Goal: Transaction & Acquisition: Book appointment/travel/reservation

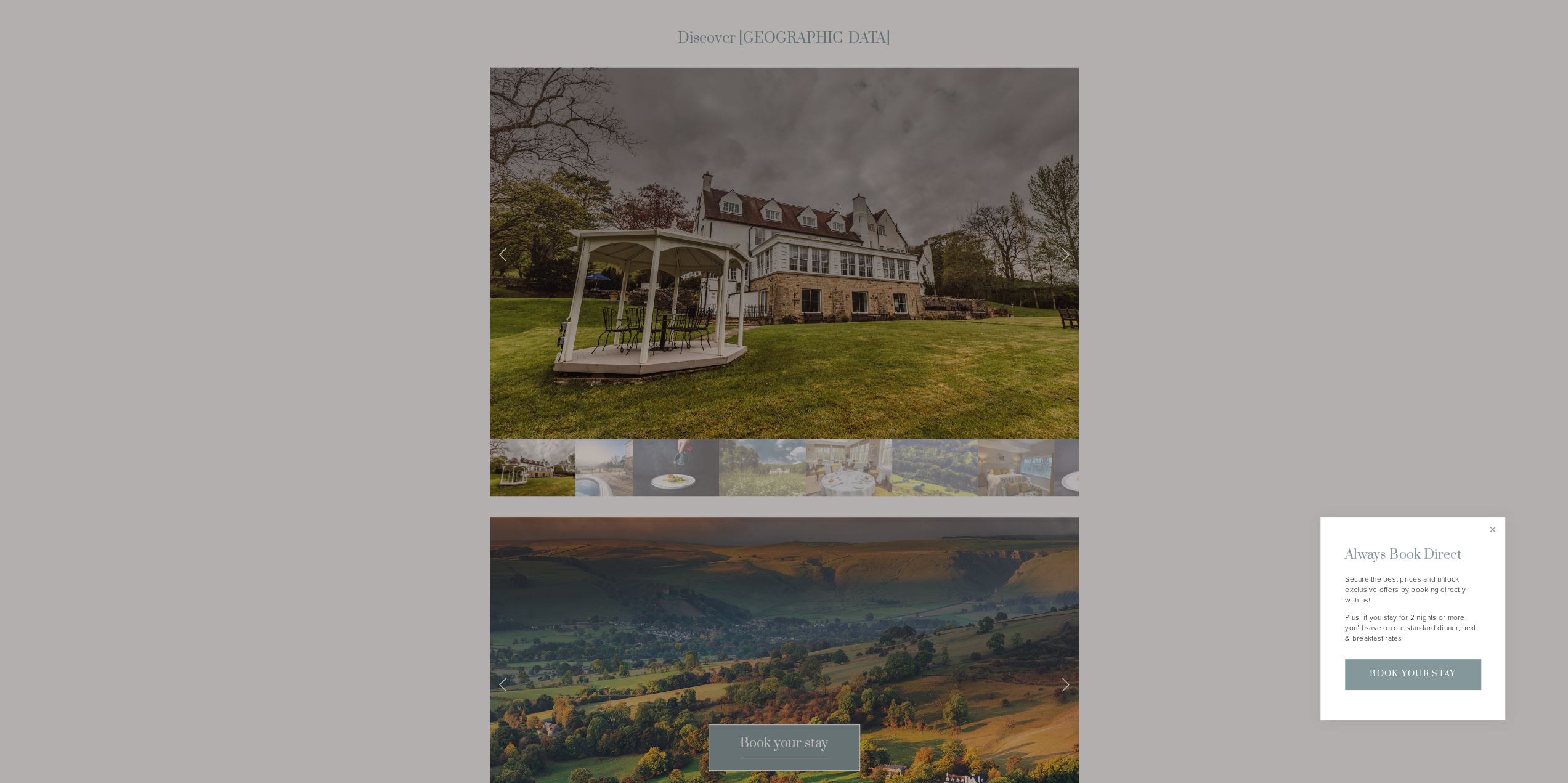
scroll to position [1910, 0]
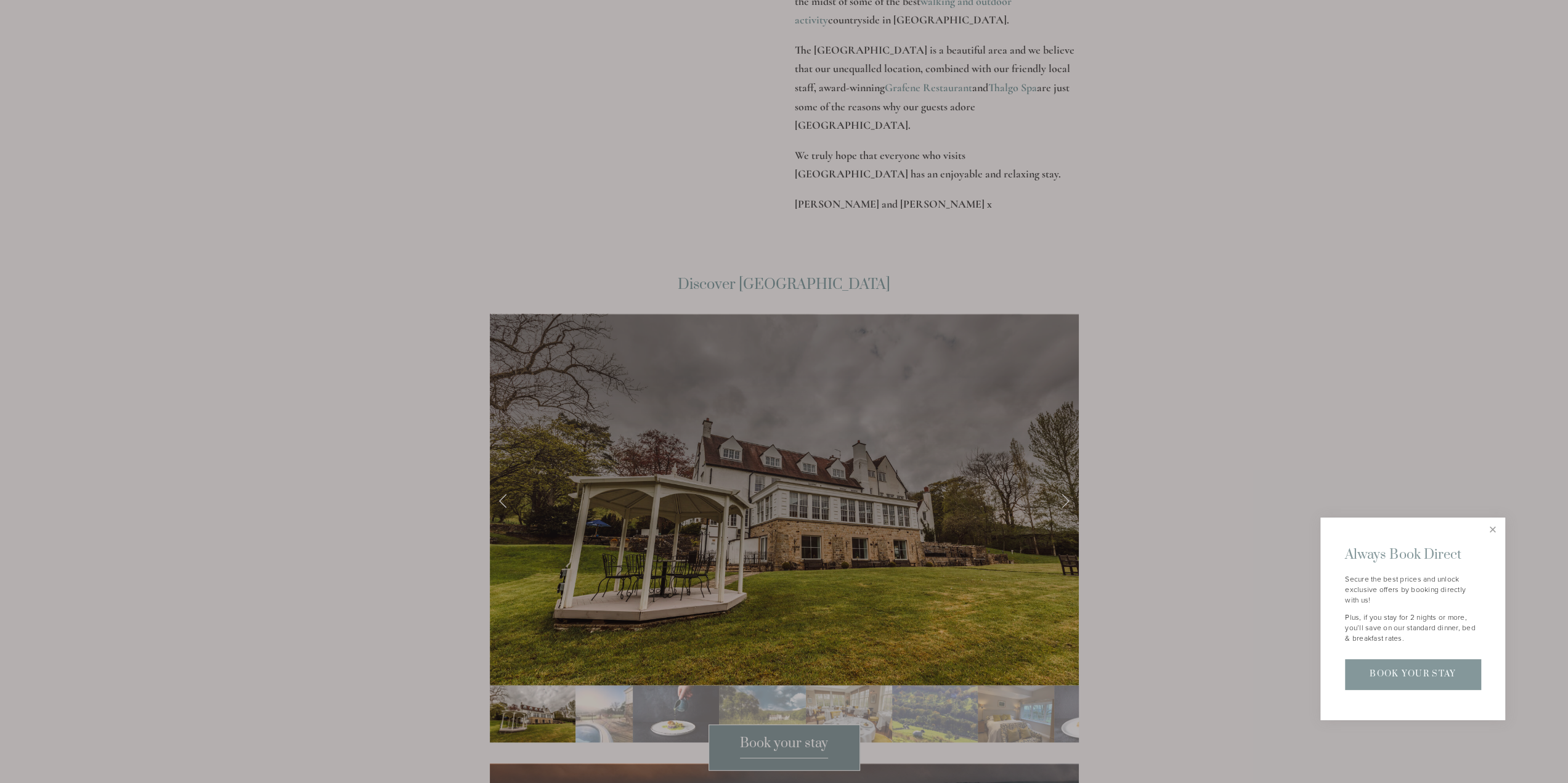
click at [1061, 451] on div at bounding box center [784, 392] width 1568 height 783
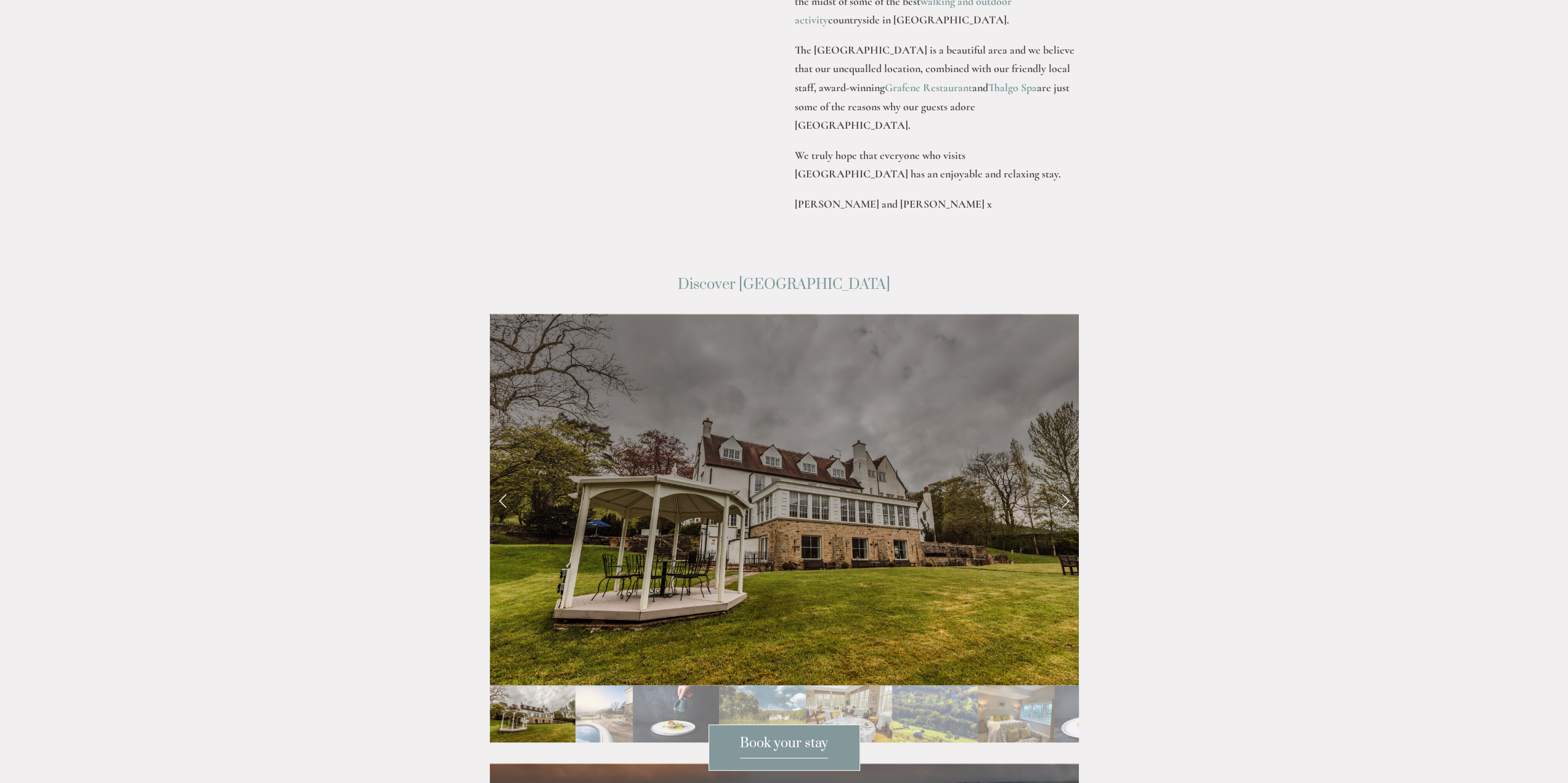
click at [1067, 481] on link "Next Slide" at bounding box center [1065, 500] width 27 height 37
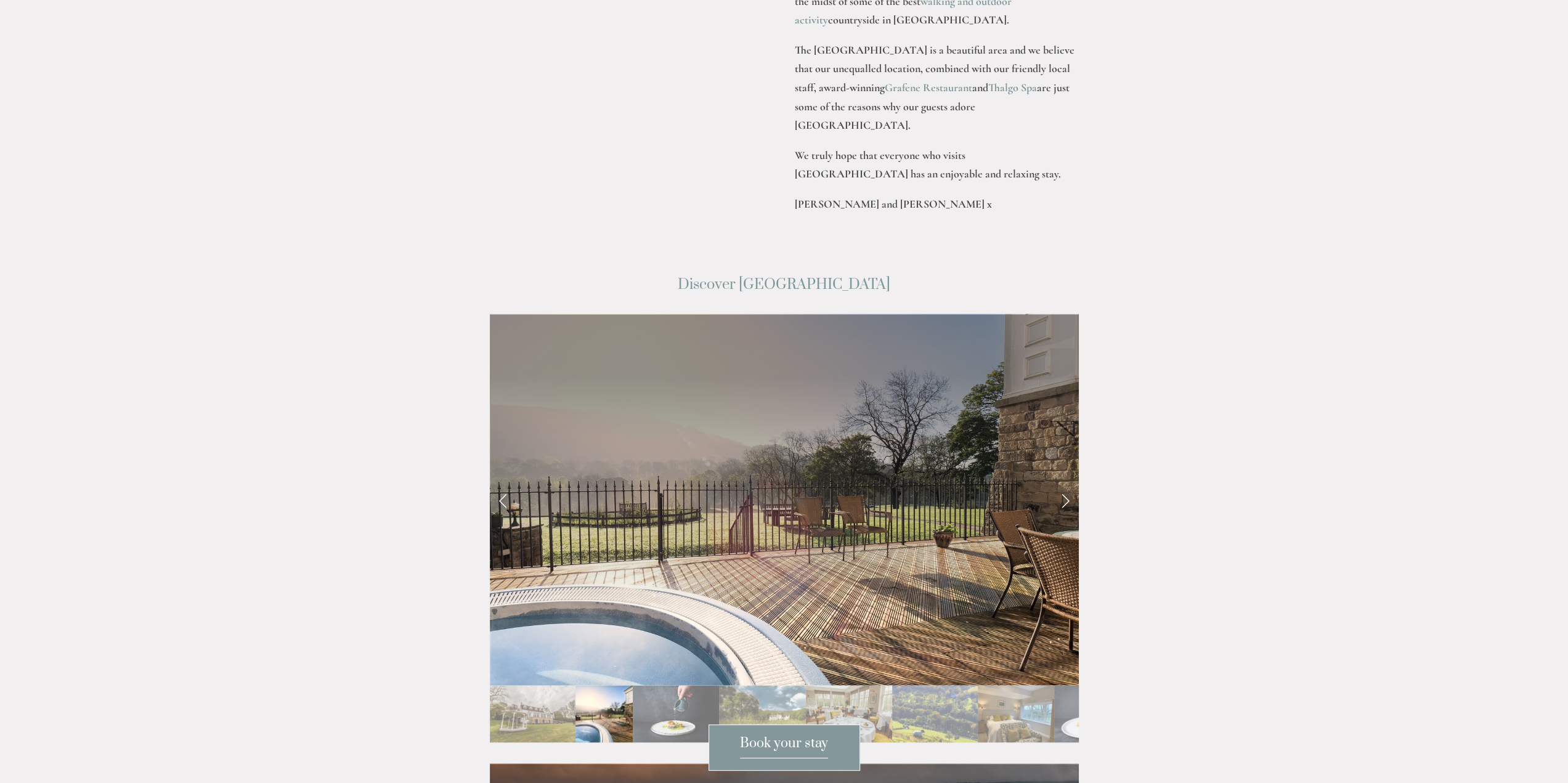
click at [1067, 481] on link "Next Slide" at bounding box center [1065, 500] width 27 height 37
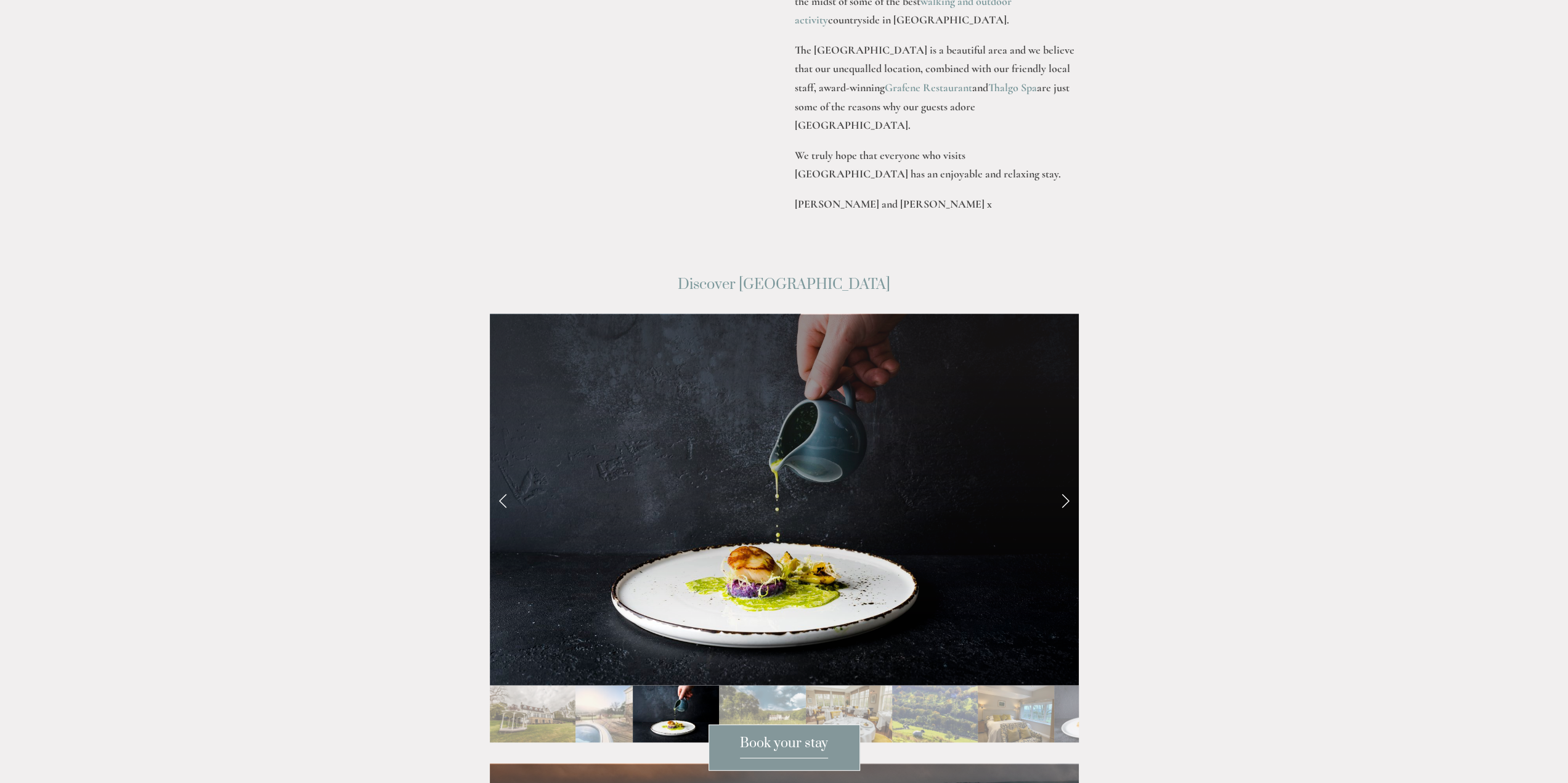
click at [1067, 481] on link "Next Slide" at bounding box center [1065, 500] width 27 height 37
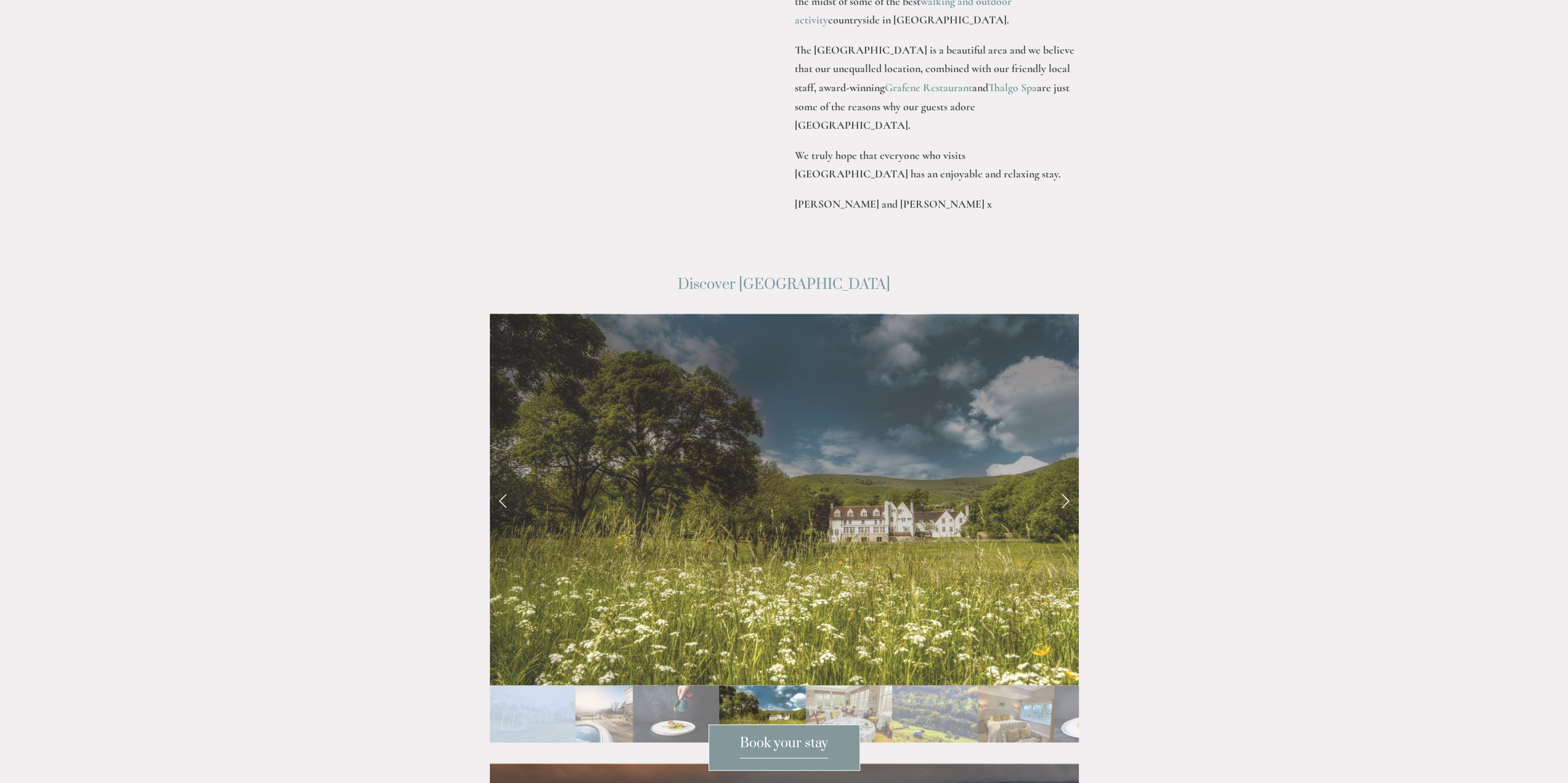
click at [1067, 481] on link "Next Slide" at bounding box center [1065, 500] width 27 height 37
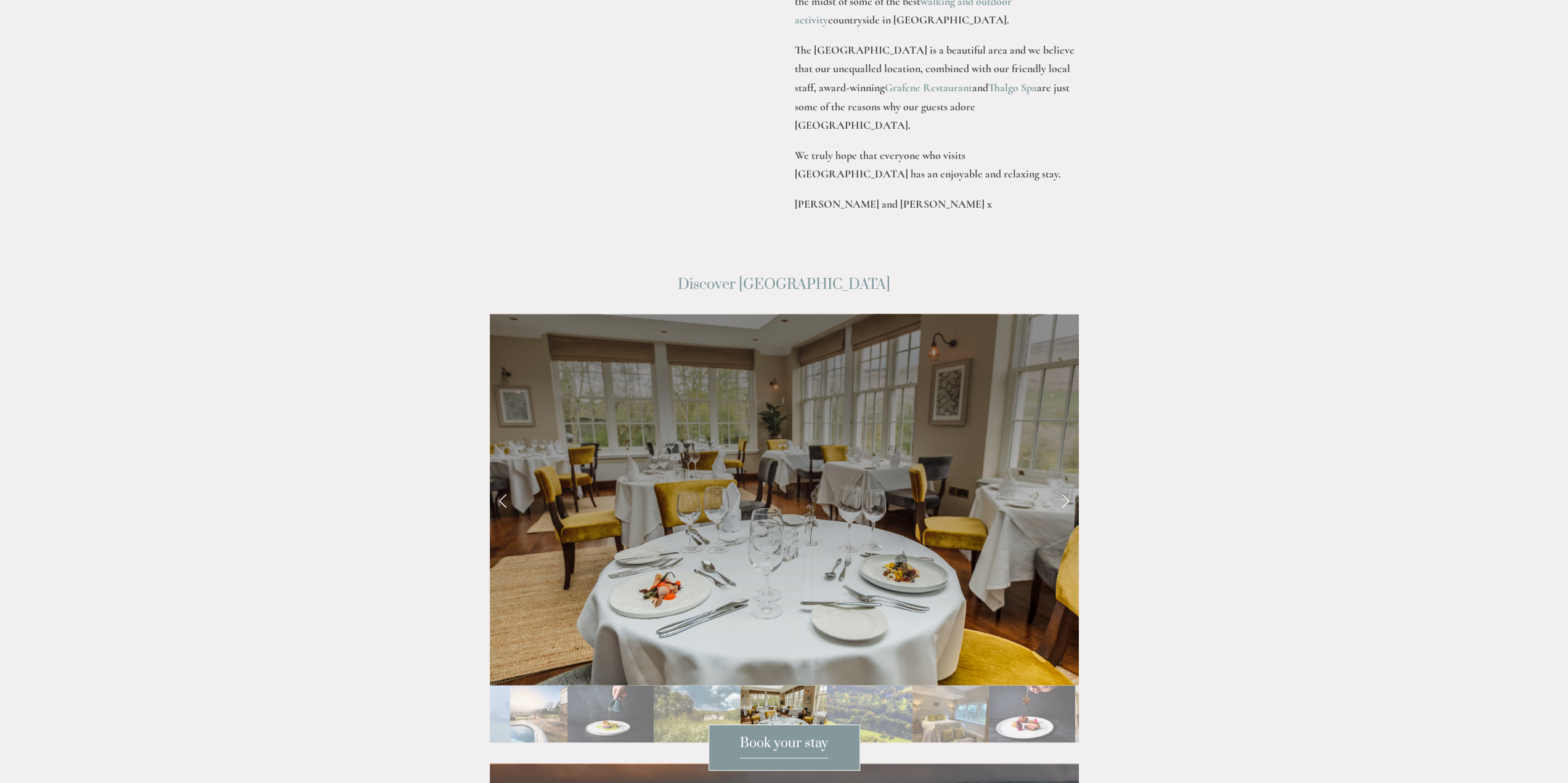
click at [1067, 481] on link "Next Slide" at bounding box center [1065, 500] width 27 height 37
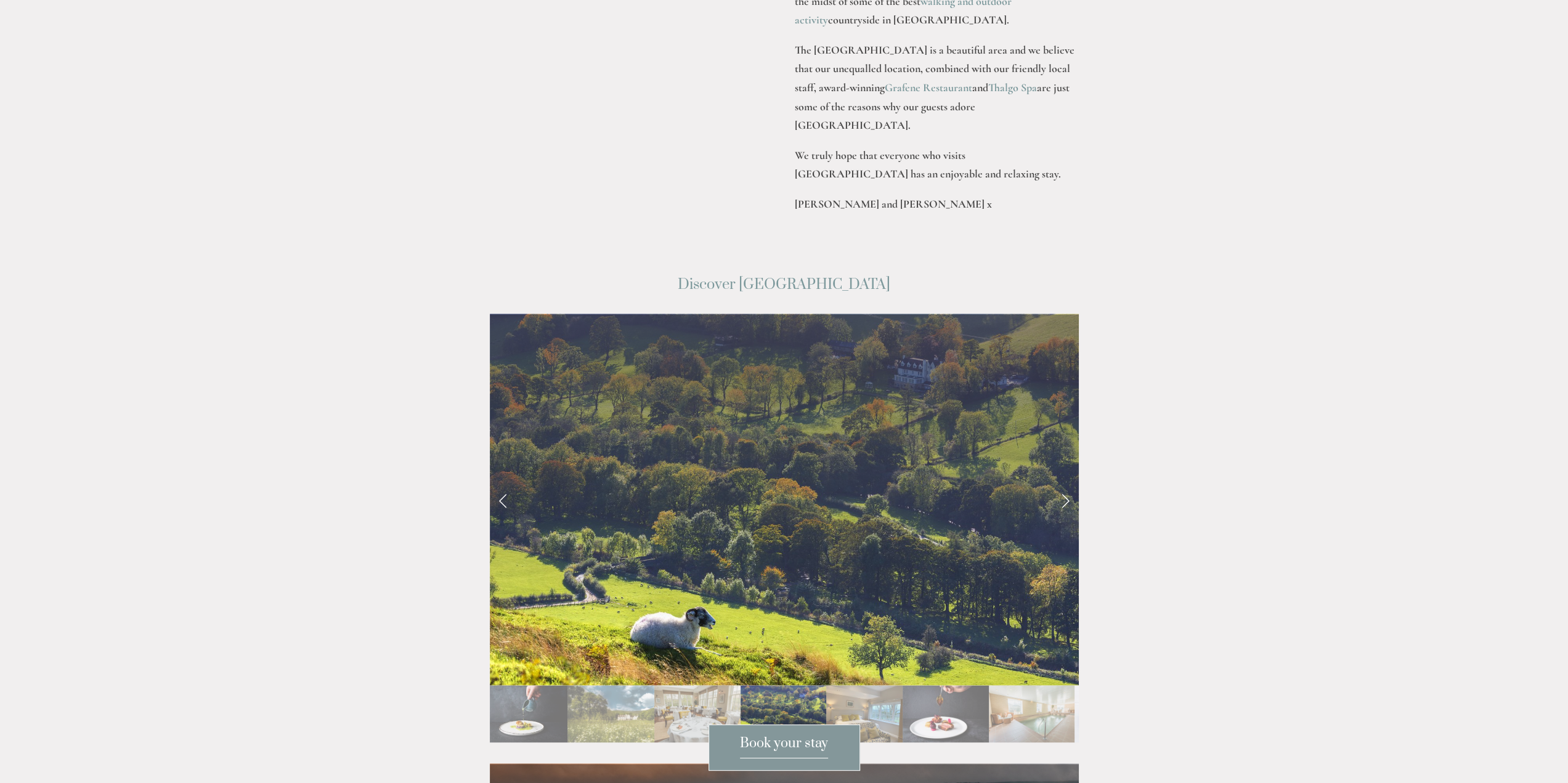
click at [1067, 481] on link "Next Slide" at bounding box center [1065, 500] width 27 height 37
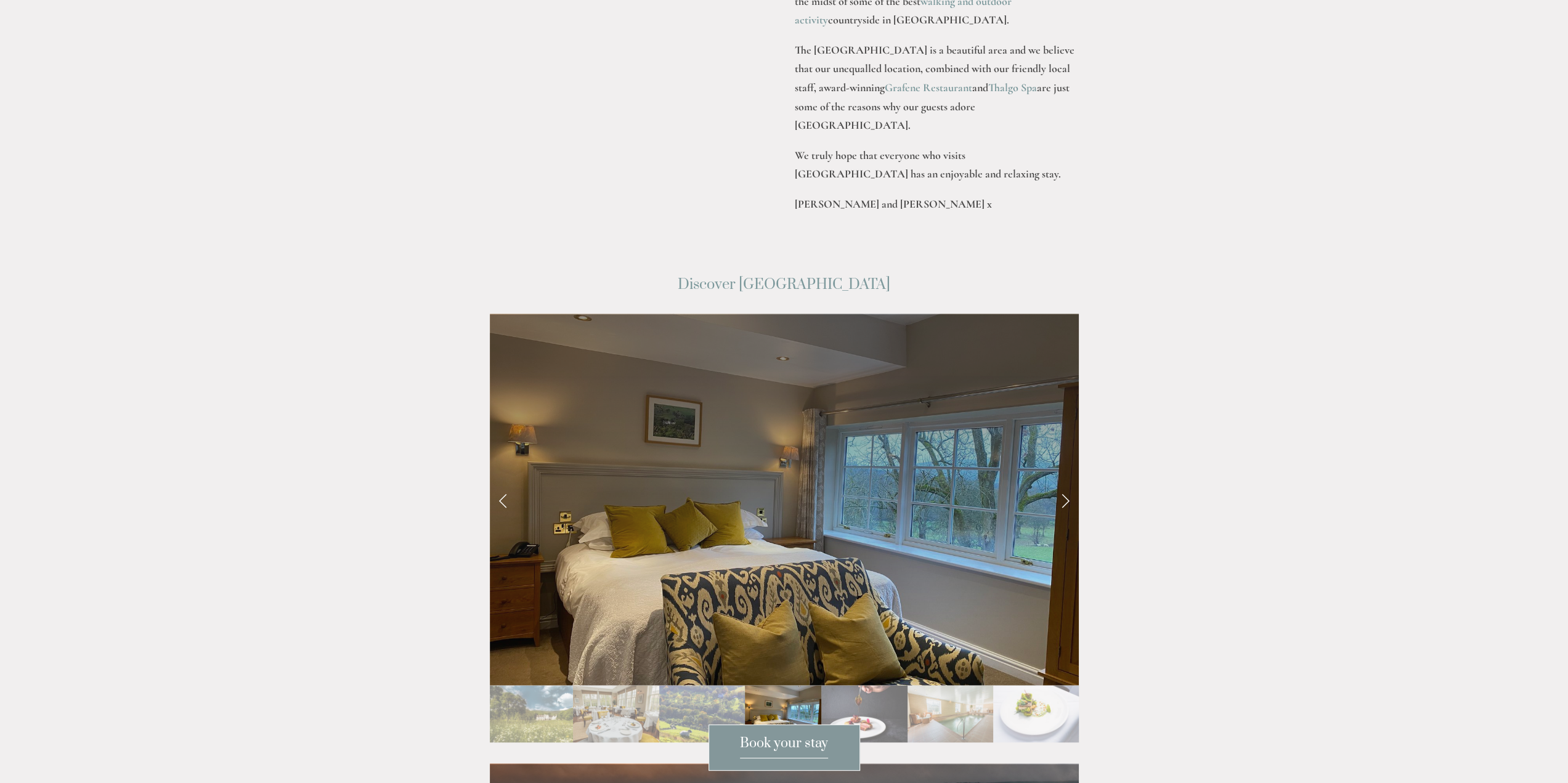
click at [1067, 481] on link "Next Slide" at bounding box center [1065, 500] width 27 height 37
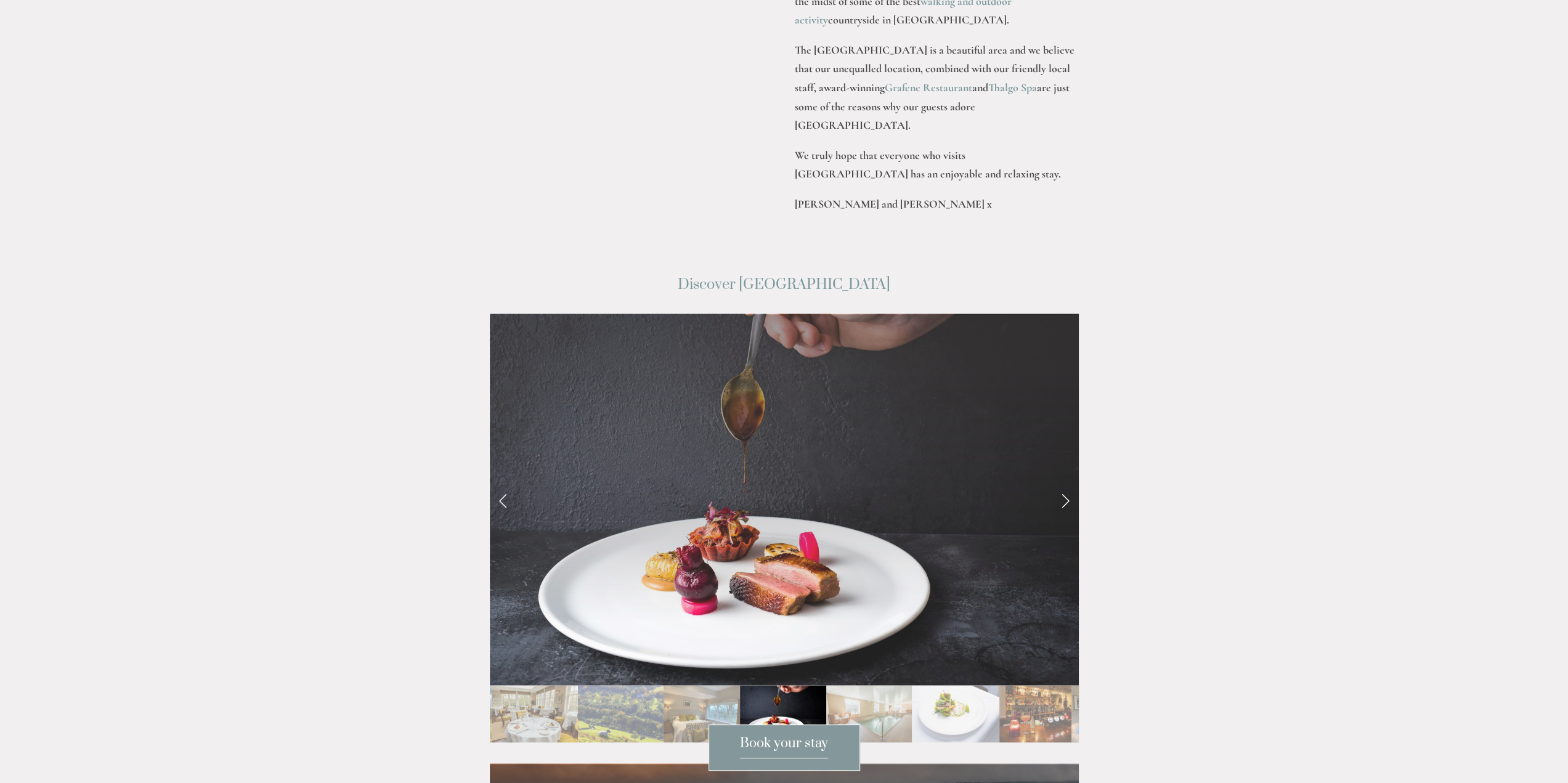
click at [1067, 481] on link "Next Slide" at bounding box center [1065, 500] width 27 height 37
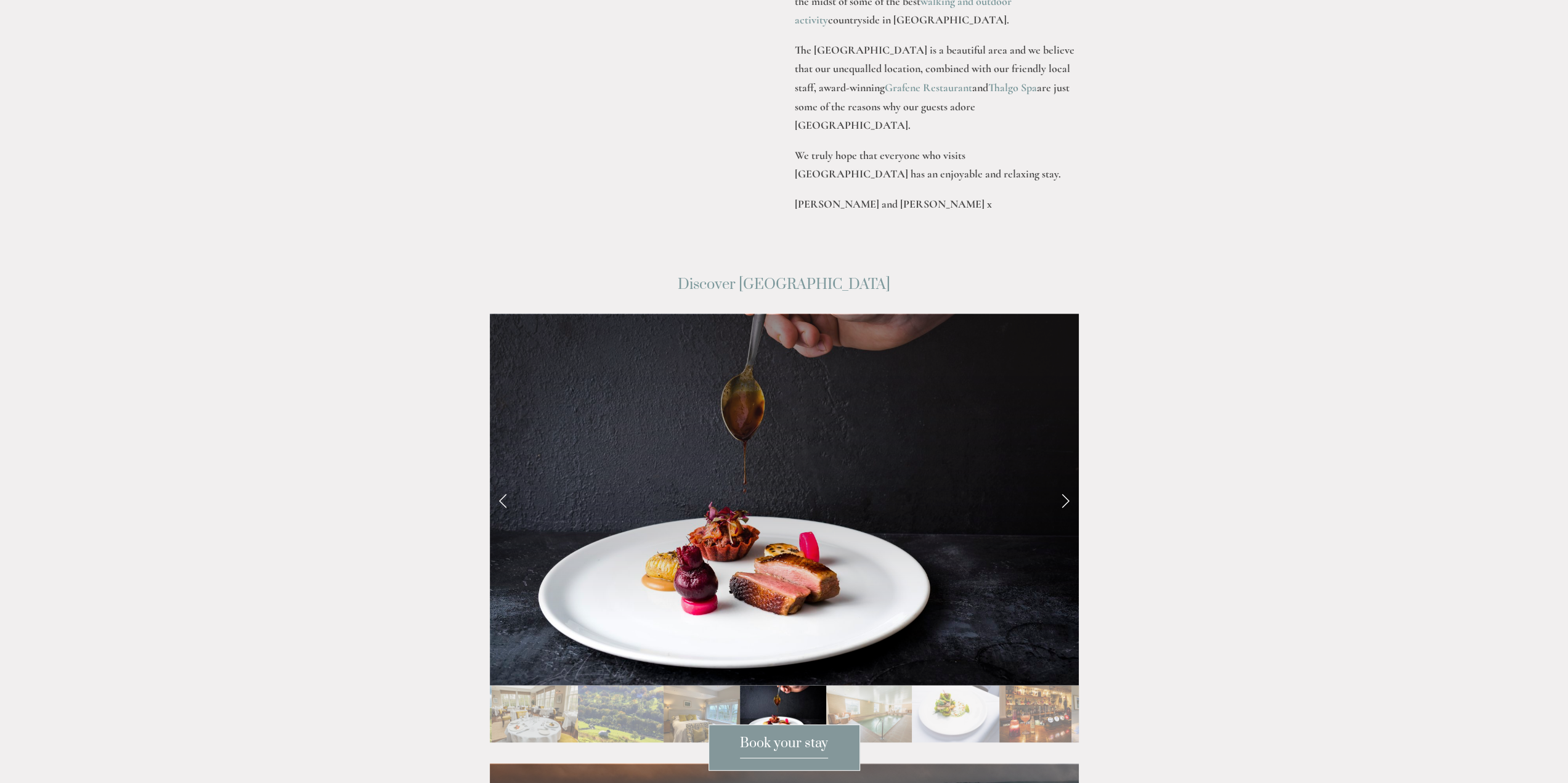
click at [1067, 481] on link "Next Slide" at bounding box center [1065, 500] width 27 height 37
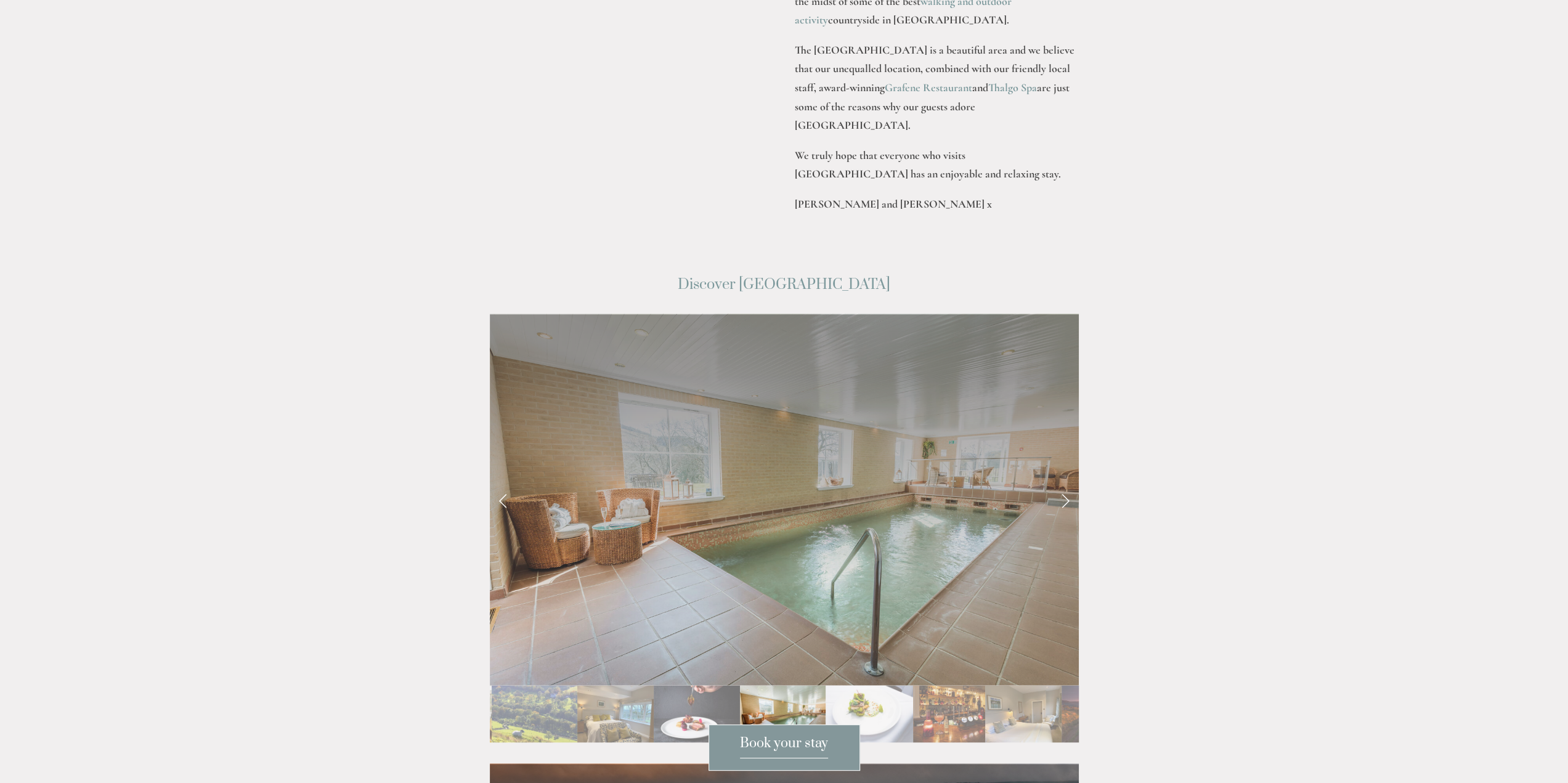
click at [1068, 481] on link "Next Slide" at bounding box center [1065, 500] width 27 height 37
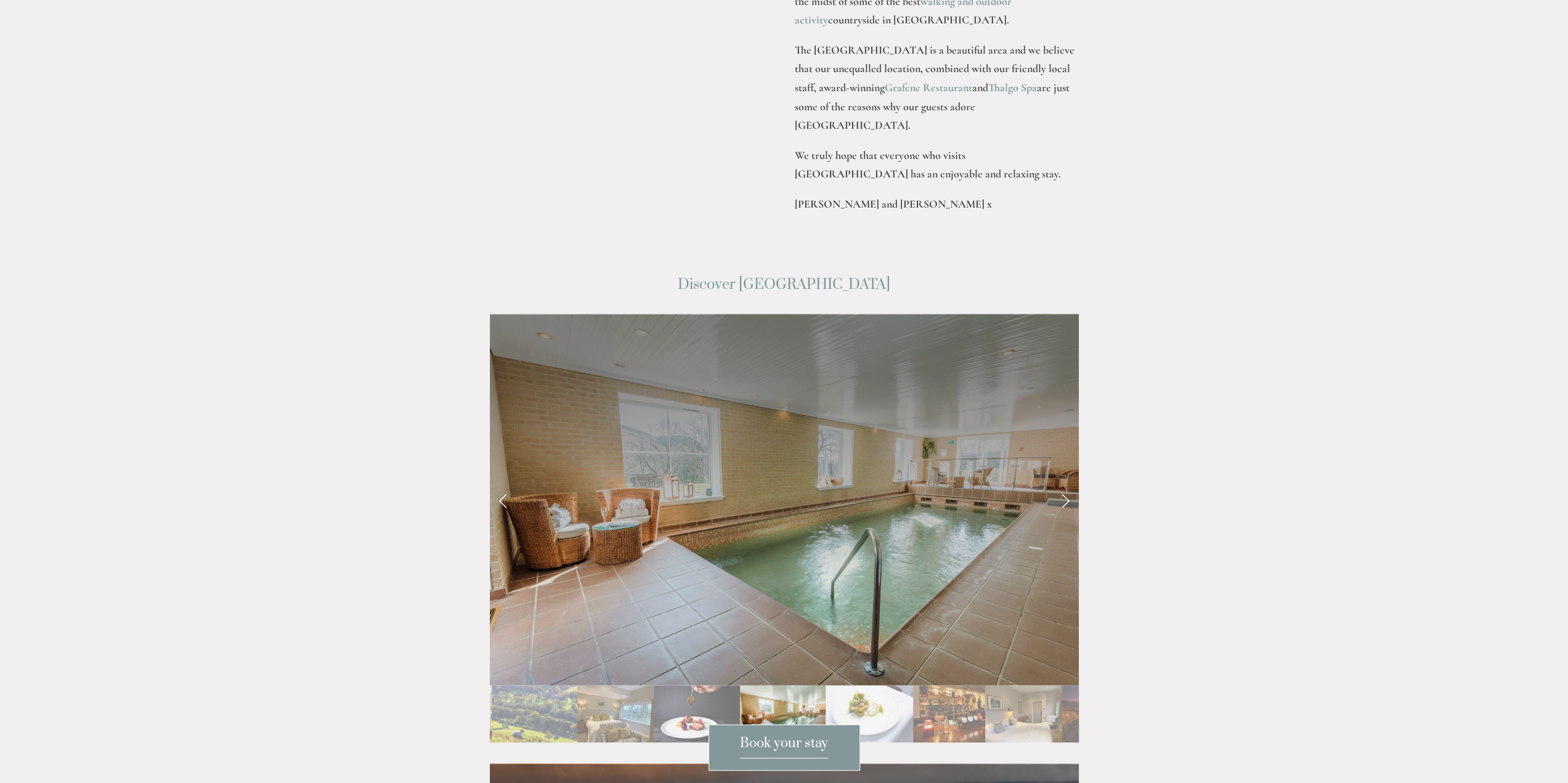
click at [1064, 481] on link "Next Slide" at bounding box center [1065, 500] width 27 height 37
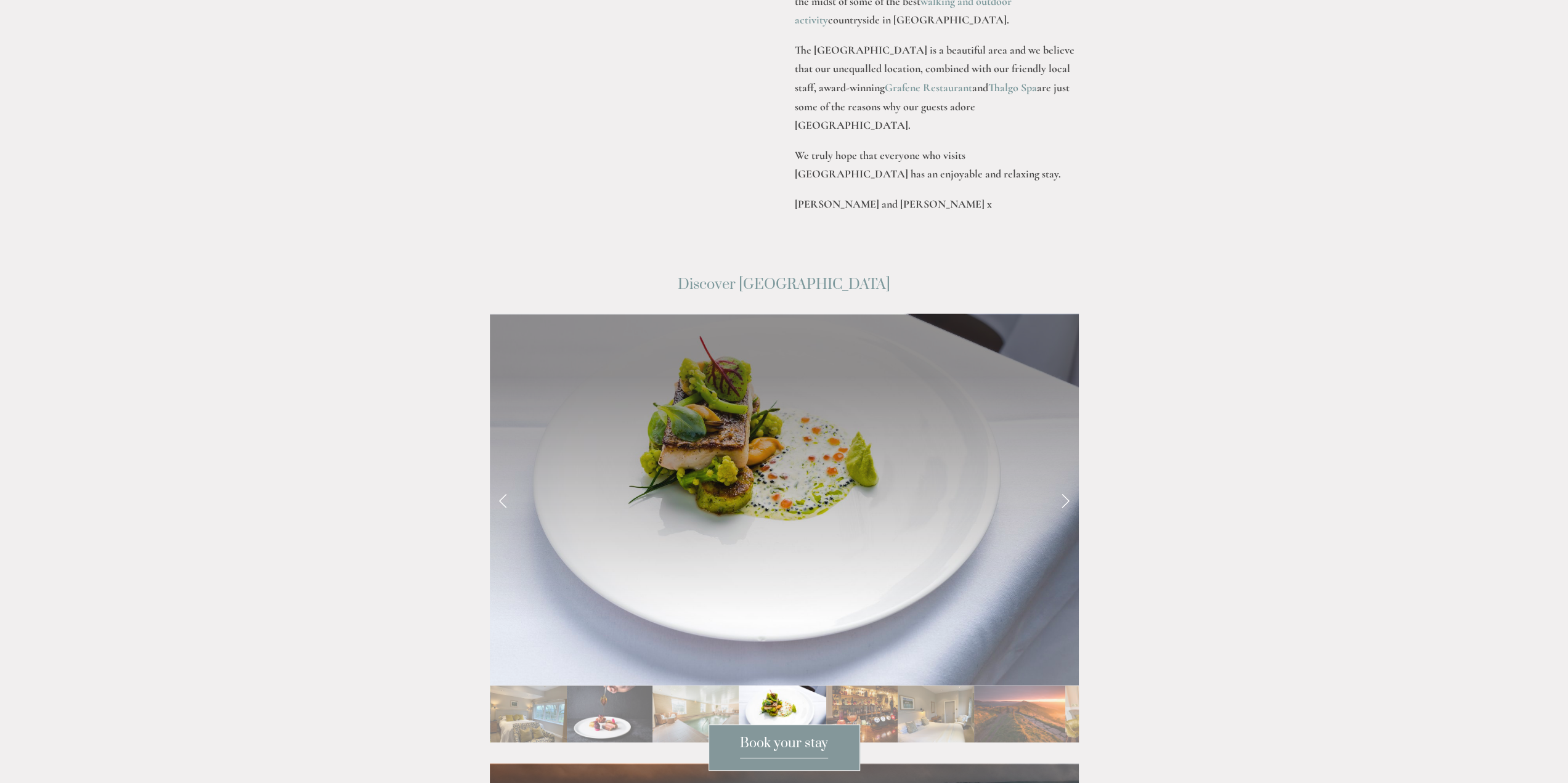
click at [1064, 481] on link "Next Slide" at bounding box center [1065, 500] width 27 height 37
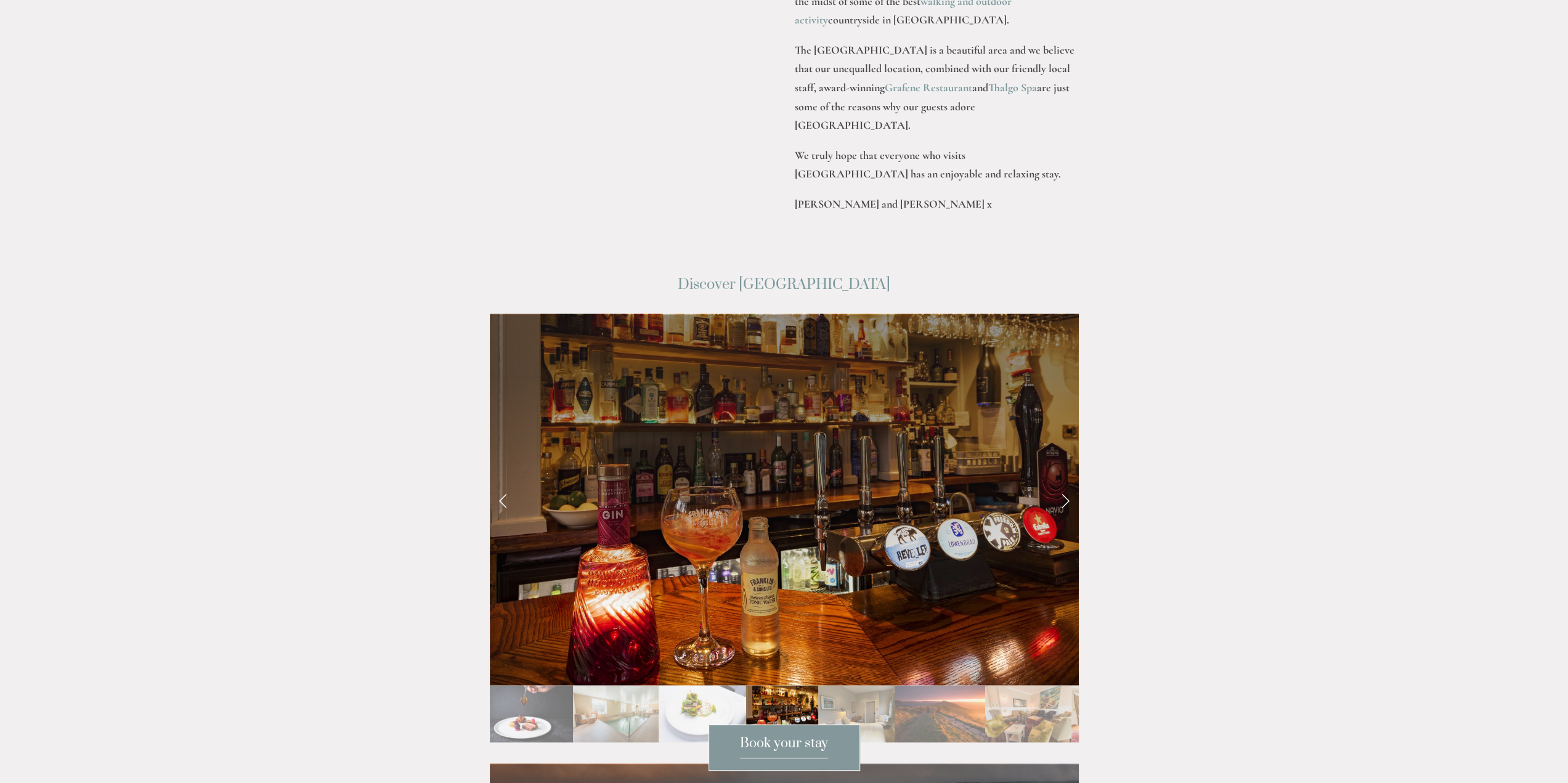
click at [1064, 481] on link "Next Slide" at bounding box center [1065, 500] width 27 height 37
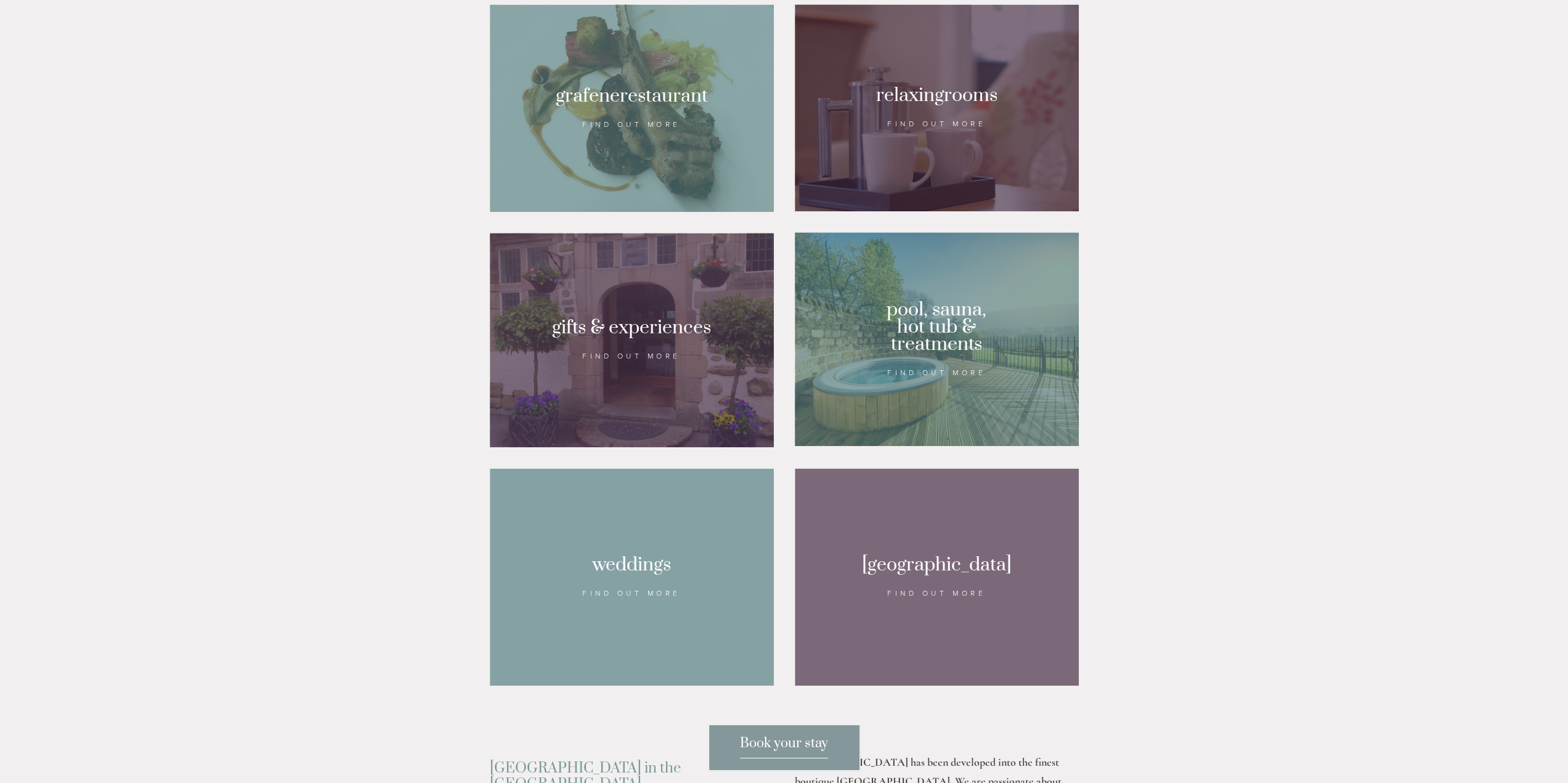
scroll to position [616, 0]
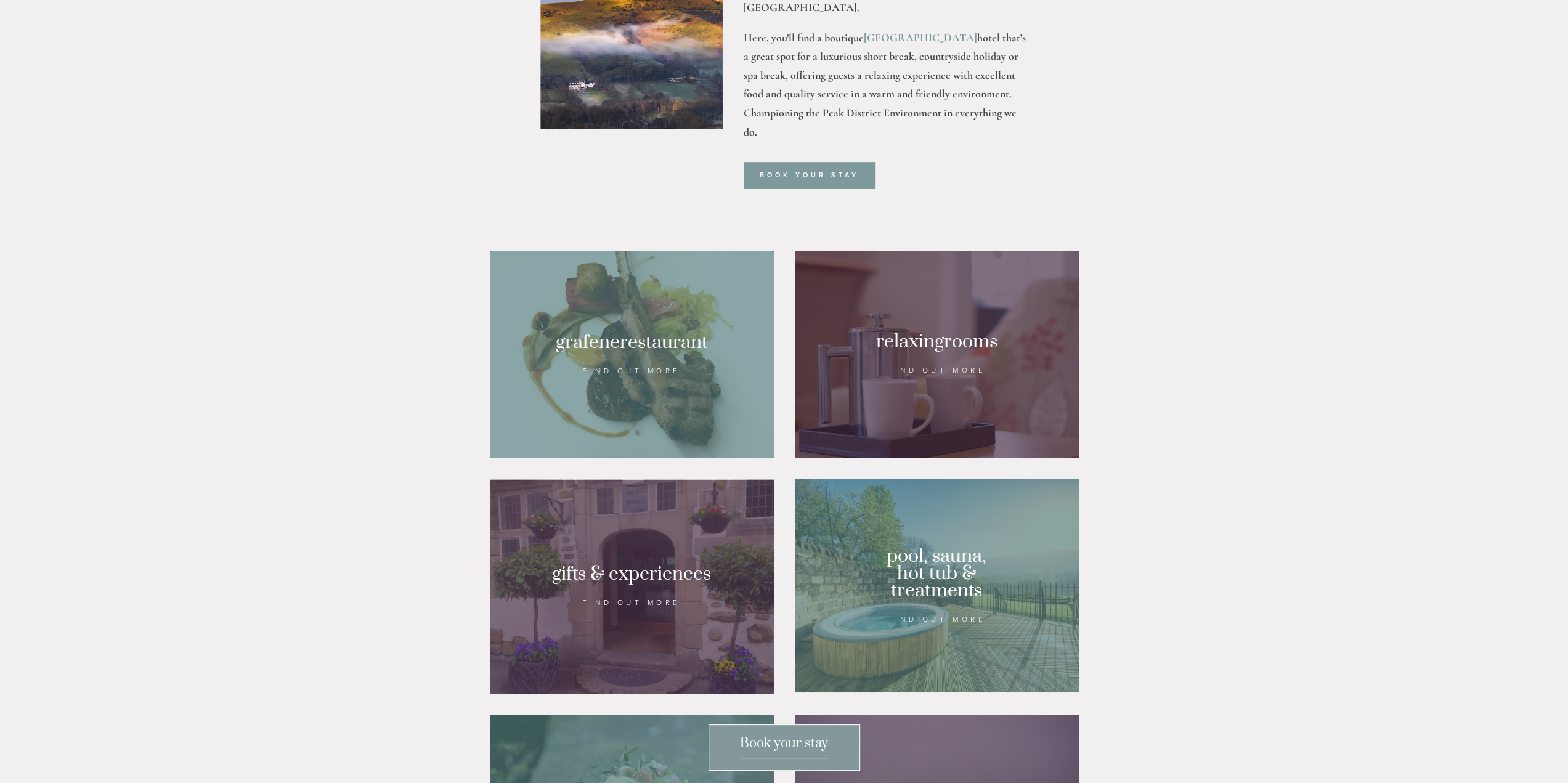
click at [705, 375] on div at bounding box center [632, 355] width 284 height 208
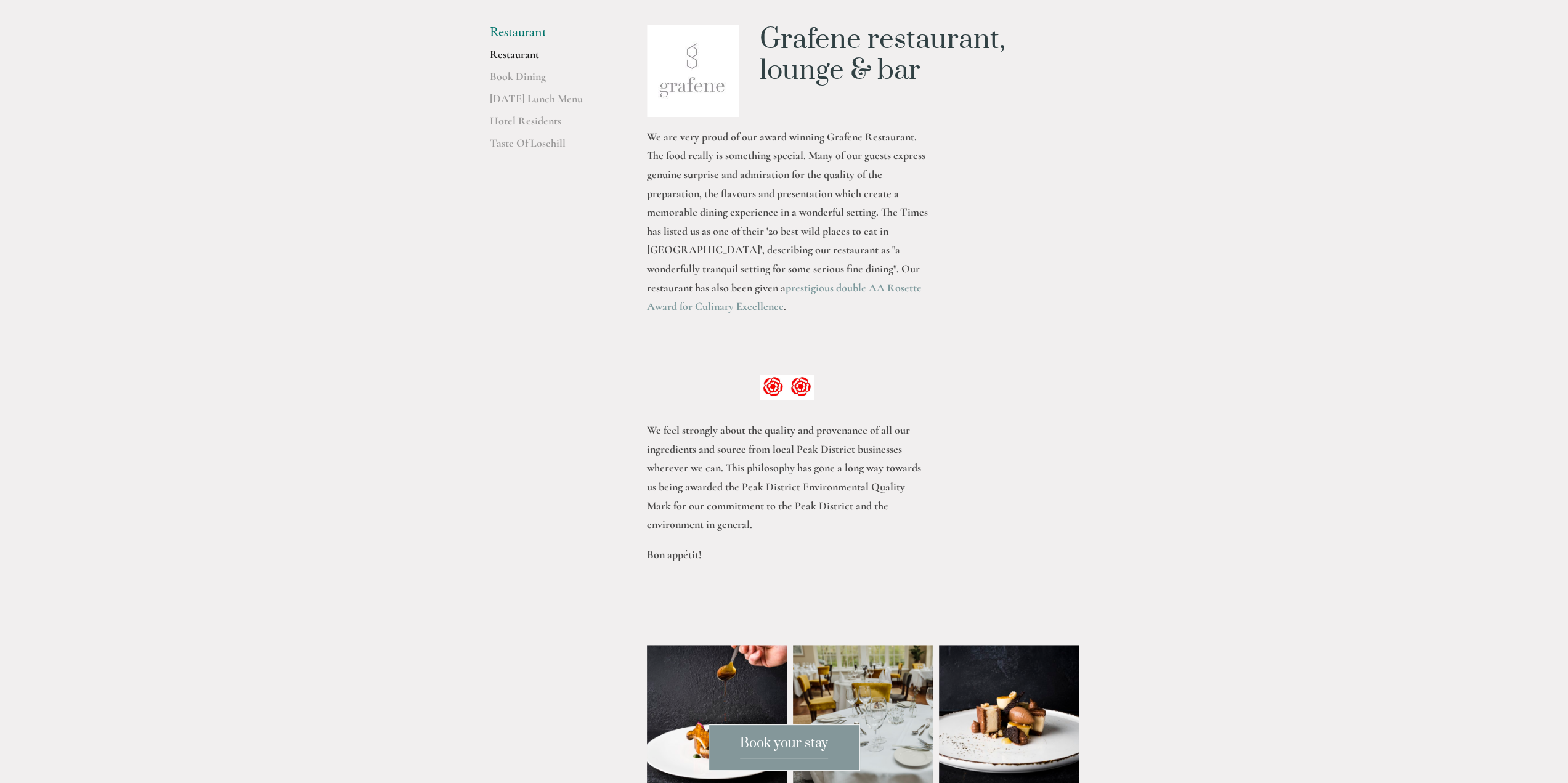
scroll to position [246, 0]
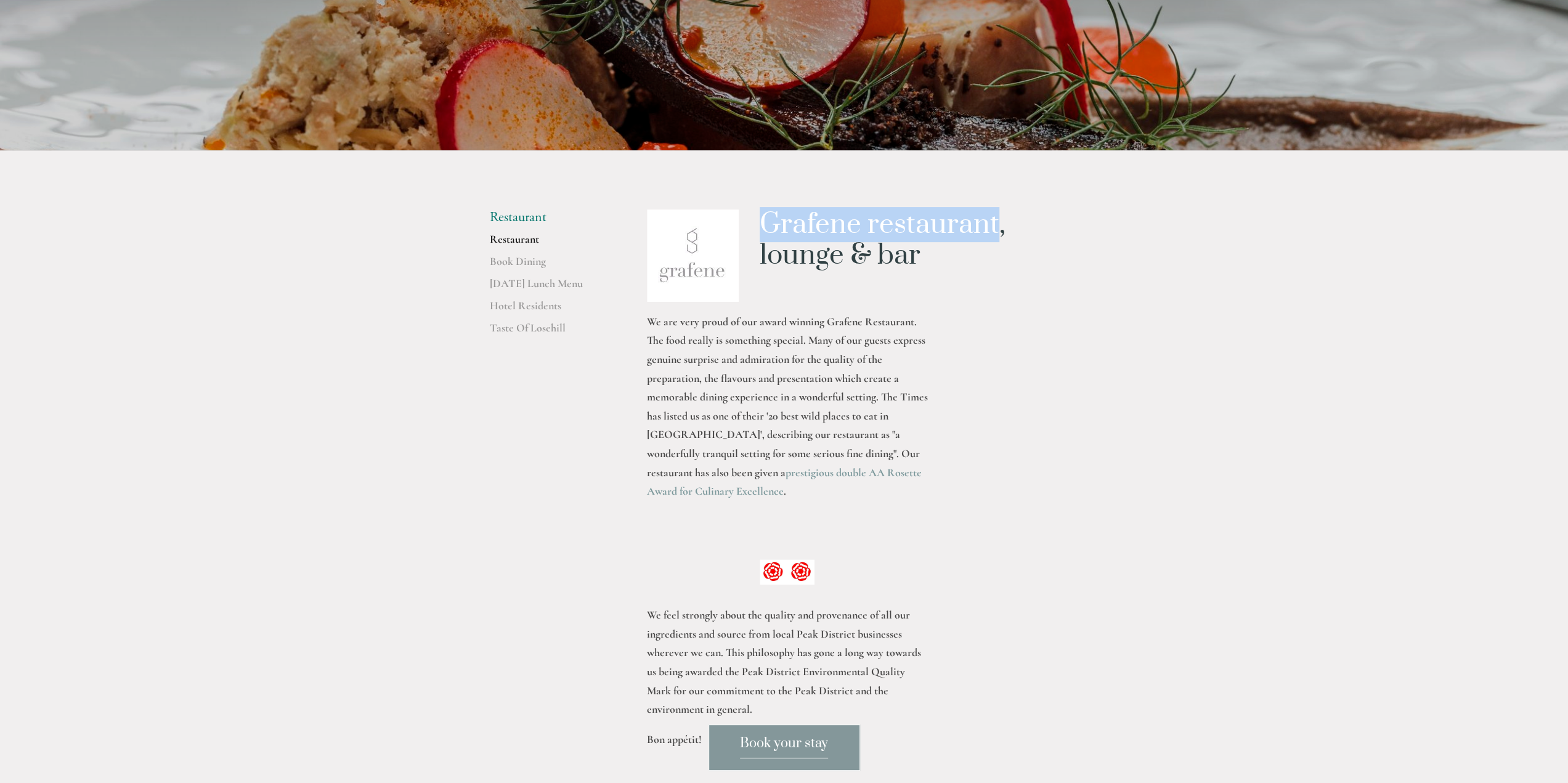
drag, startPoint x: 764, startPoint y: 219, endPoint x: 993, endPoint y: 226, distance: 229.1
click at [993, 226] on h1 "Grafene restaurant, lounge & bar" at bounding box center [919, 240] width 319 height 62
copy h1 "Grafene restaurant"
click at [523, 260] on link "Book Dining" at bounding box center [548, 266] width 117 height 22
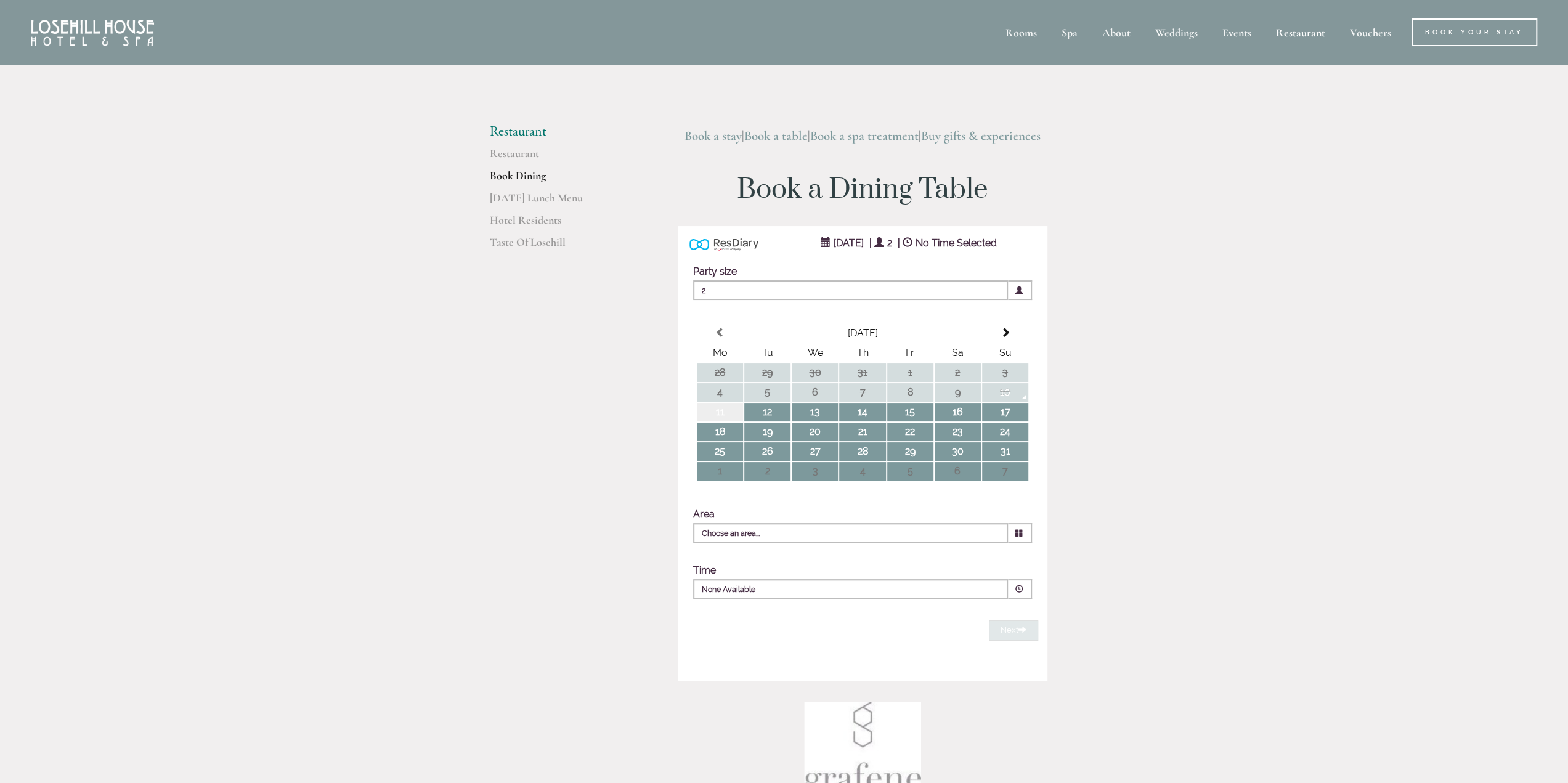
click at [723, 415] on td "11" at bounding box center [720, 412] width 46 height 18
type input "Any Area"
click at [785, 595] on p "10:30" at bounding box center [813, 590] width 223 height 11
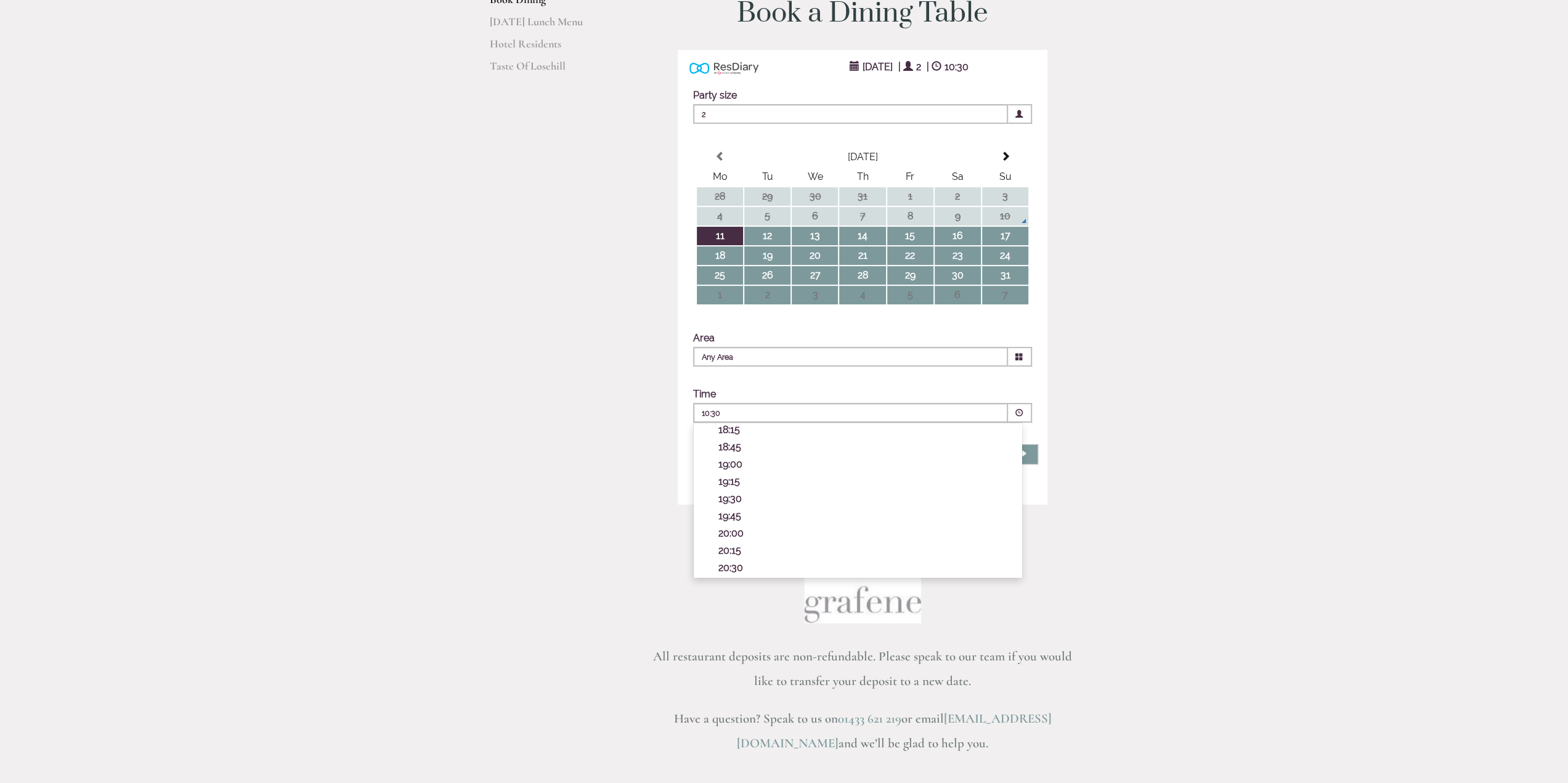
scroll to position [185, 0]
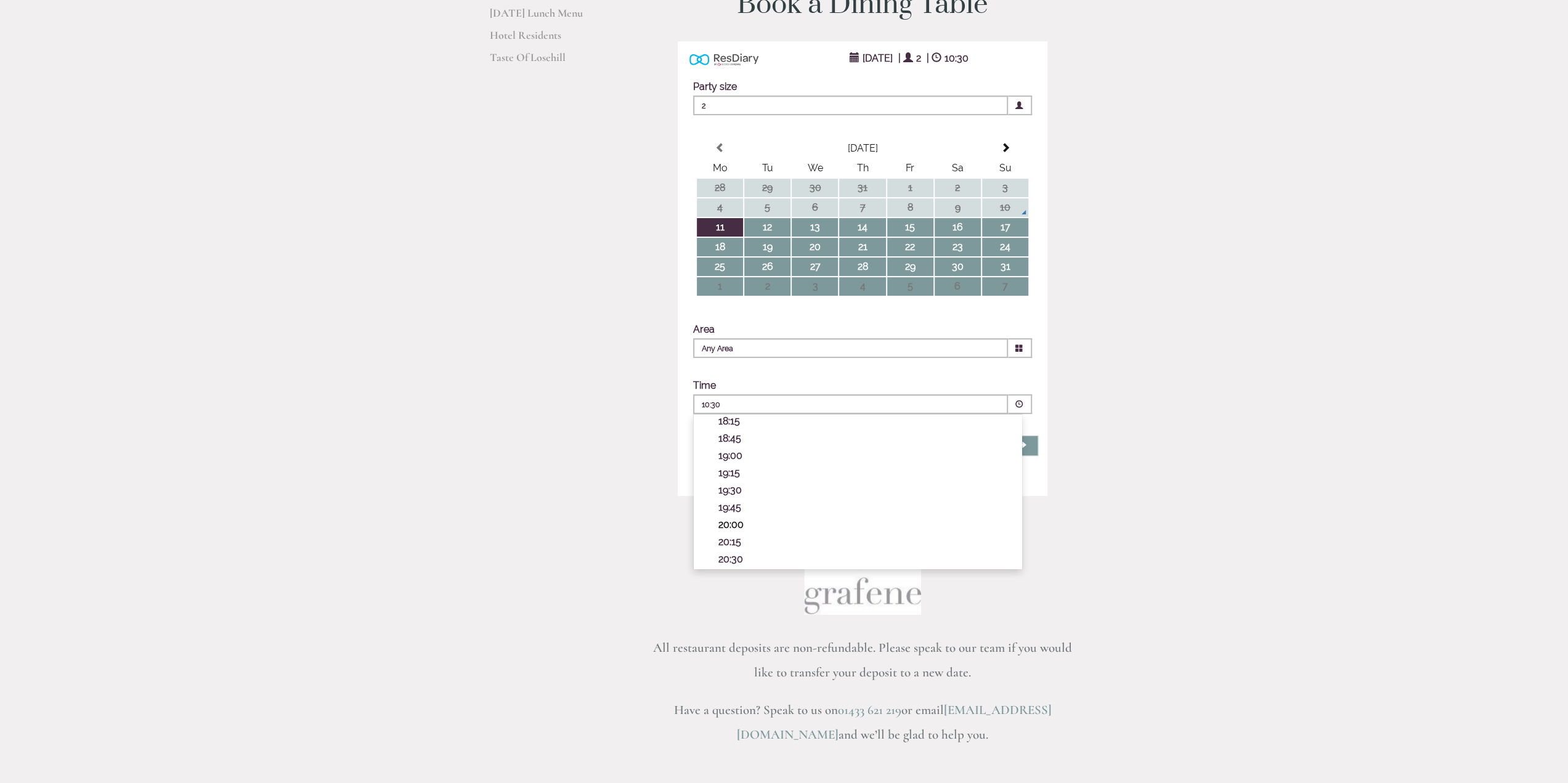
click at [728, 525] on p "20:00" at bounding box center [863, 524] width 291 height 12
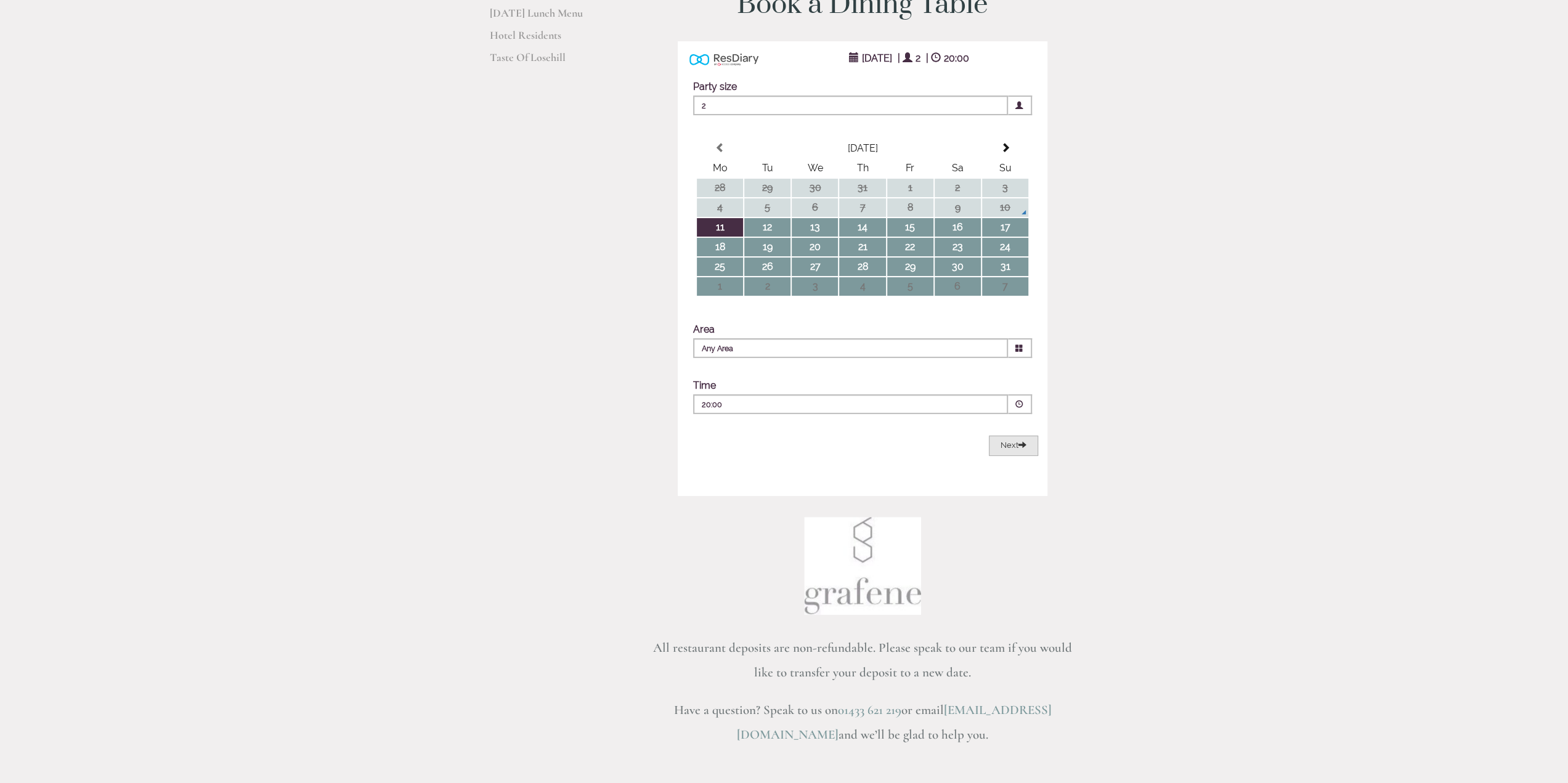
click at [1007, 445] on span "Next" at bounding box center [1014, 445] width 26 height 9
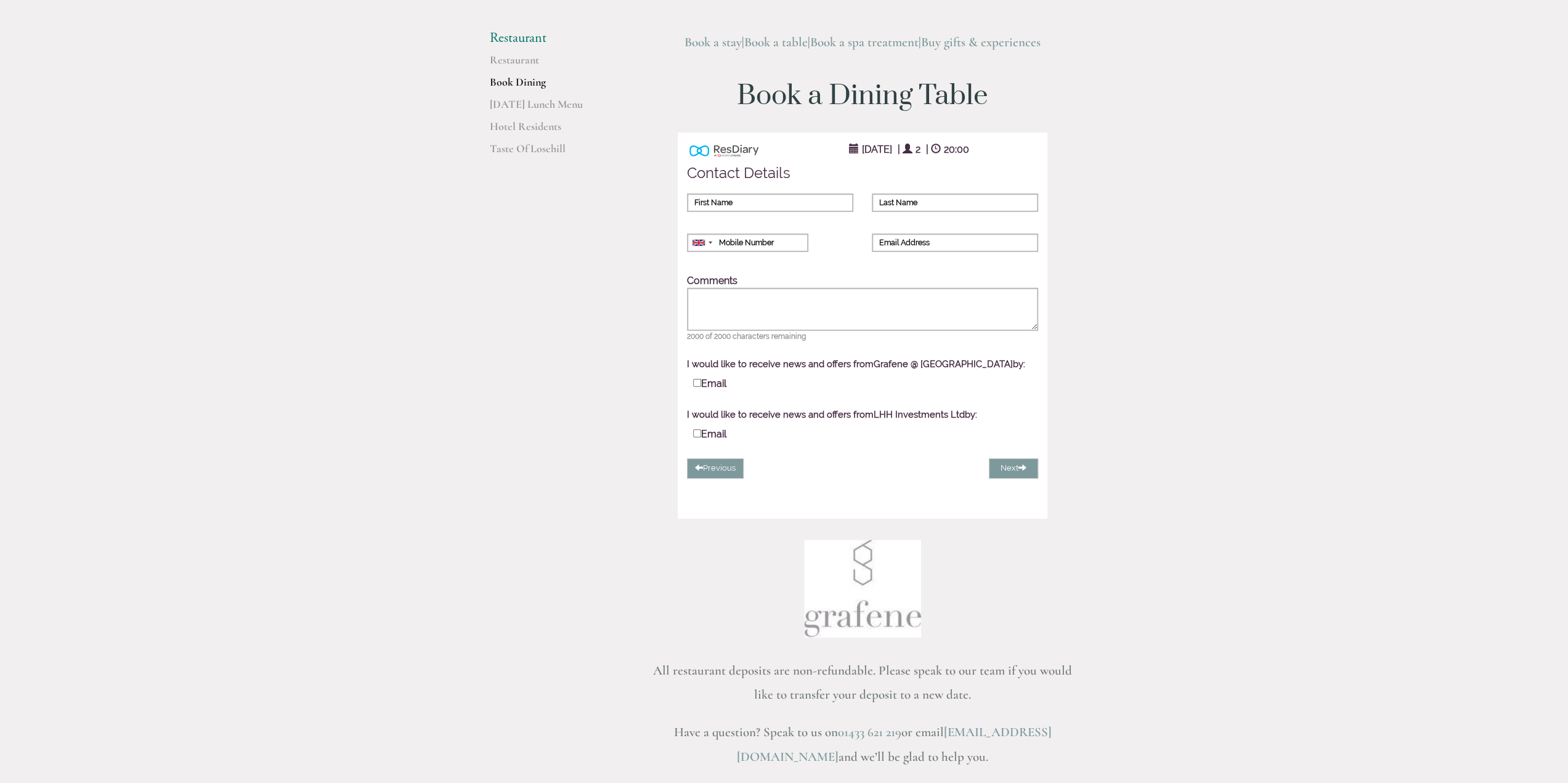
scroll to position [0, 0]
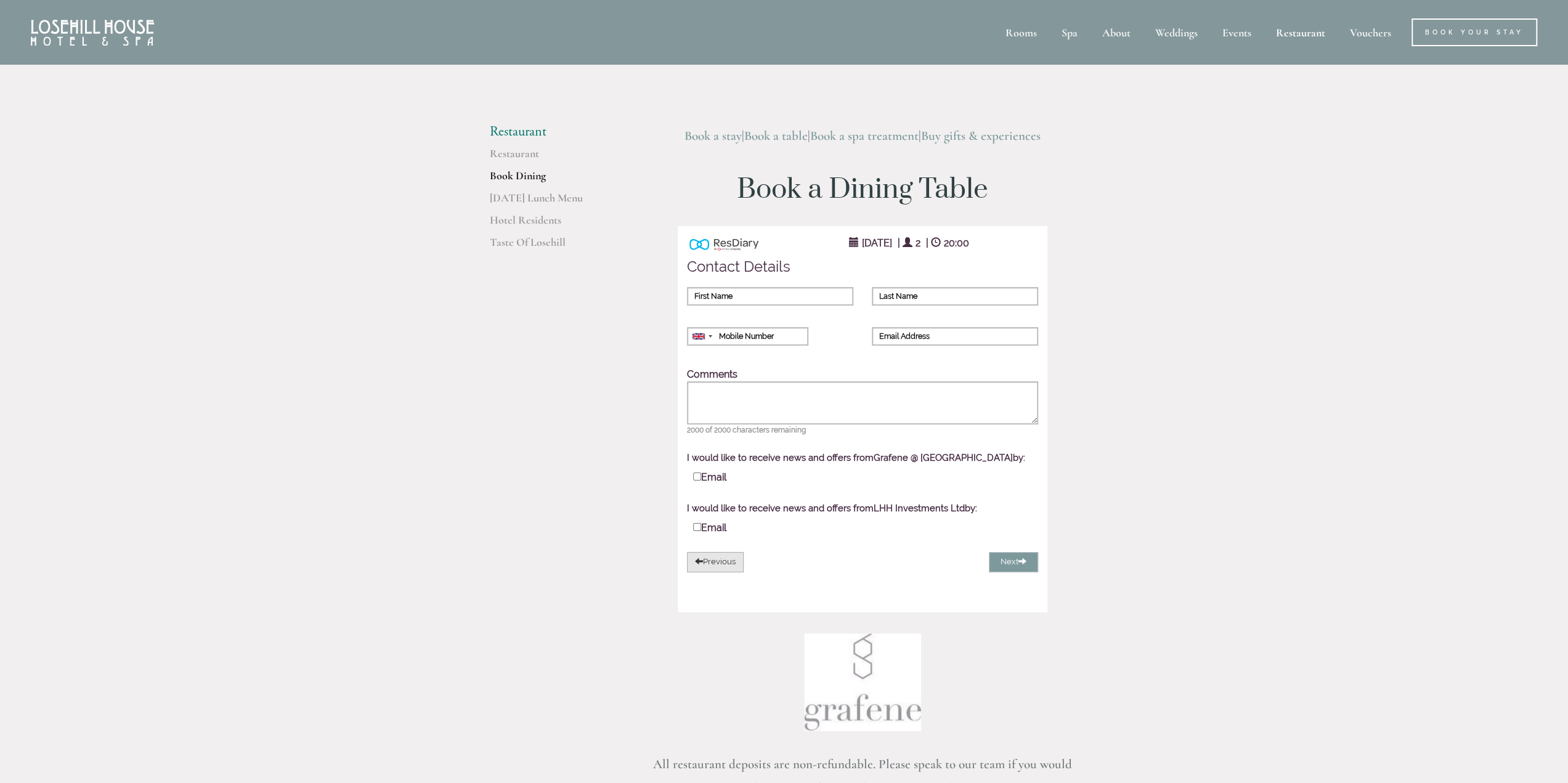
click at [732, 567] on button "Previous" at bounding box center [715, 562] width 57 height 20
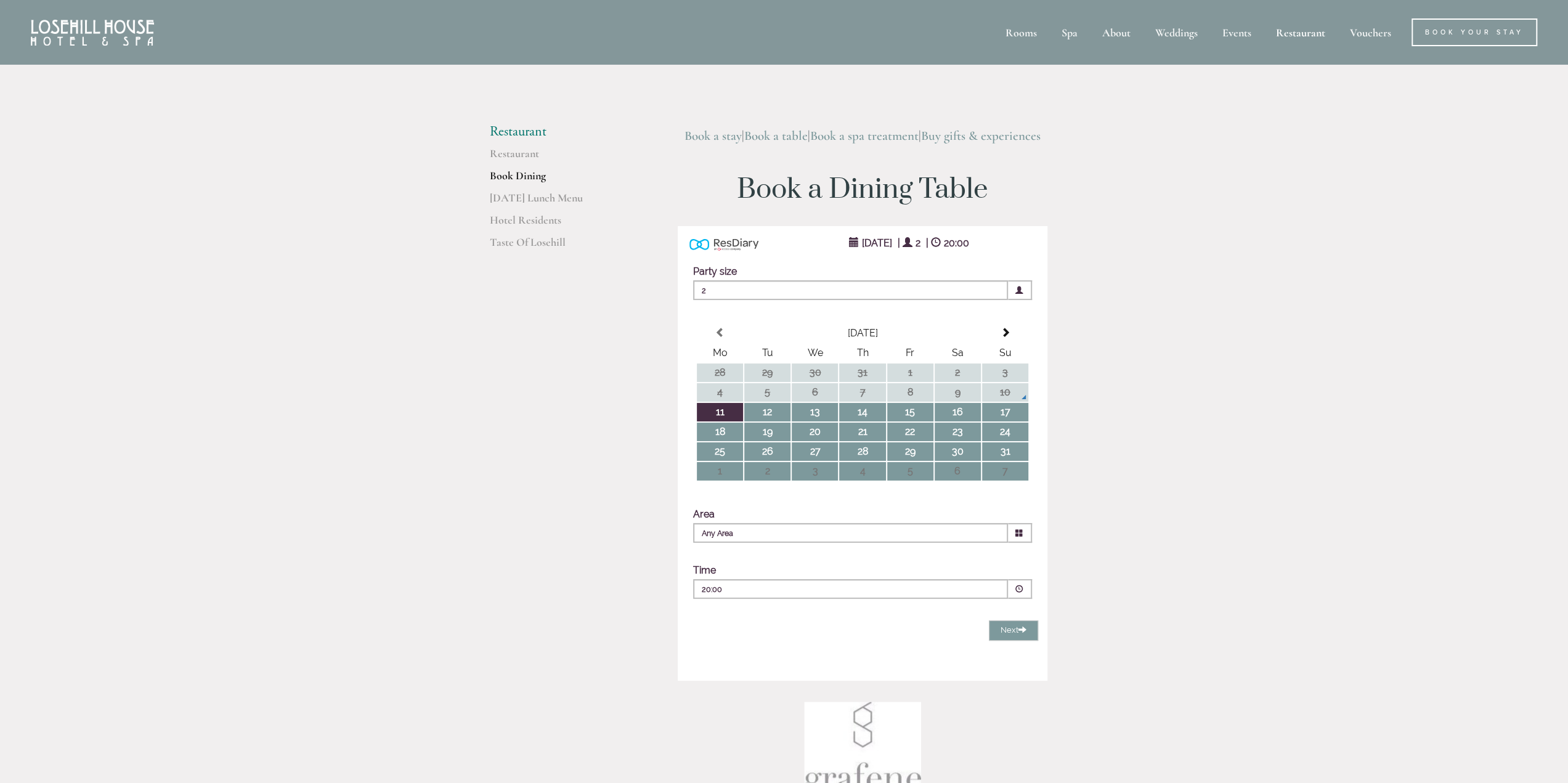
click at [781, 135] on link "Book a table" at bounding box center [776, 136] width 64 height 15
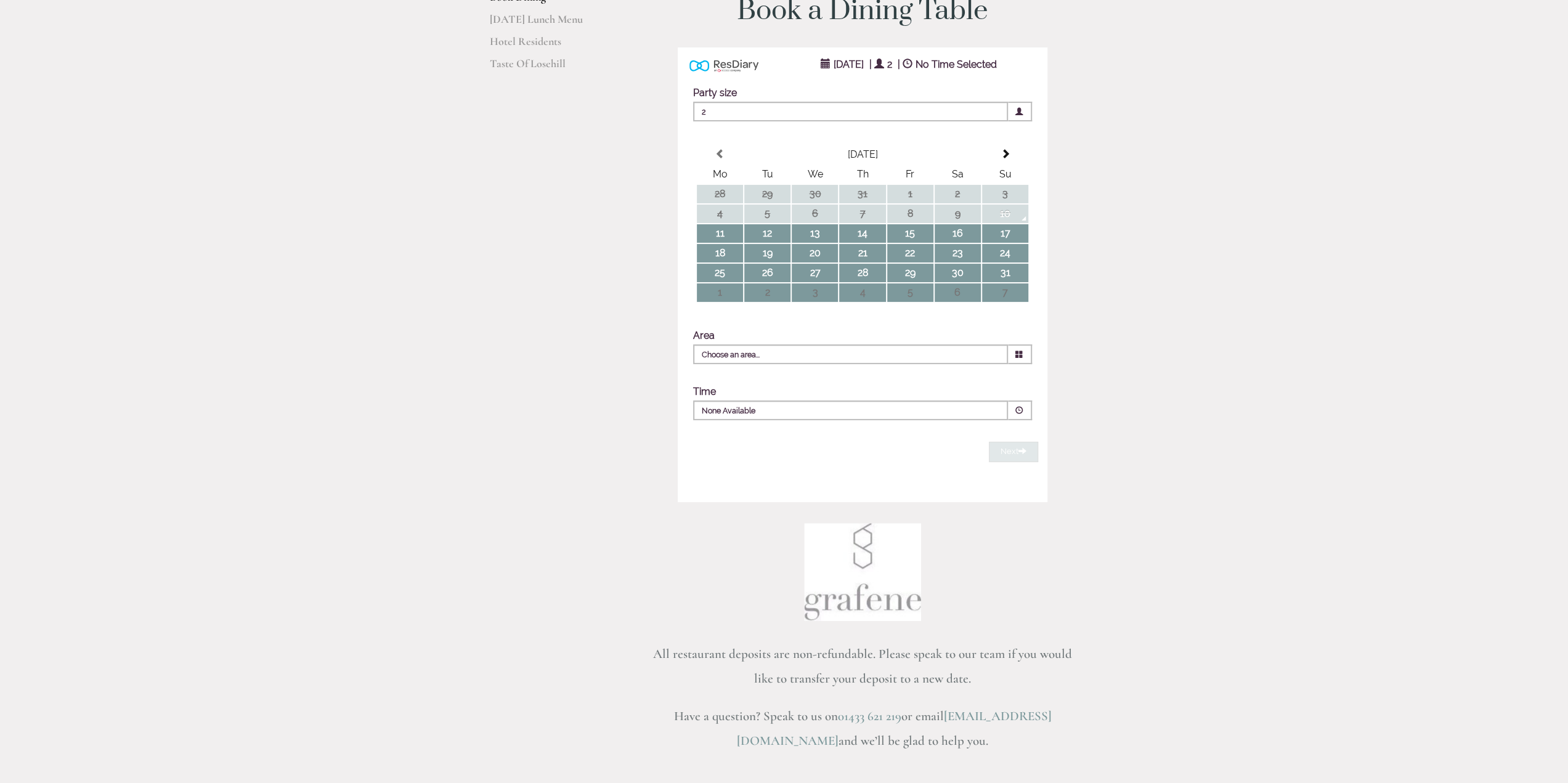
scroll to position [124, 0]
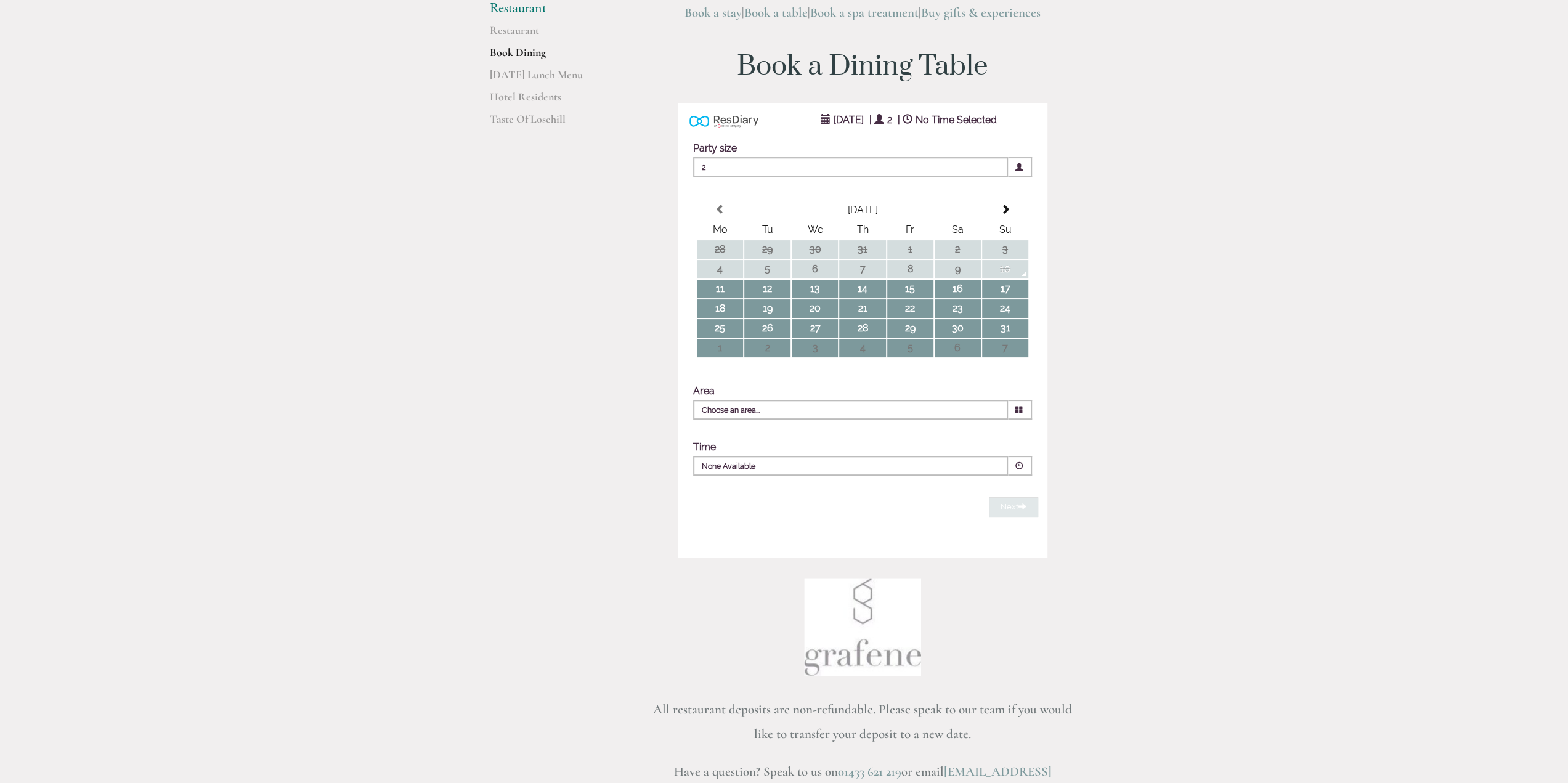
click at [853, 466] on p "None Available" at bounding box center [813, 466] width 223 height 11
click at [847, 410] on input "Choose an area..." at bounding box center [850, 410] width 315 height 20
click at [732, 297] on td "11" at bounding box center [720, 289] width 46 height 18
click at [741, 445] on li "Restaurant" at bounding box center [857, 443] width 328 height 15
type input "Restaurant"
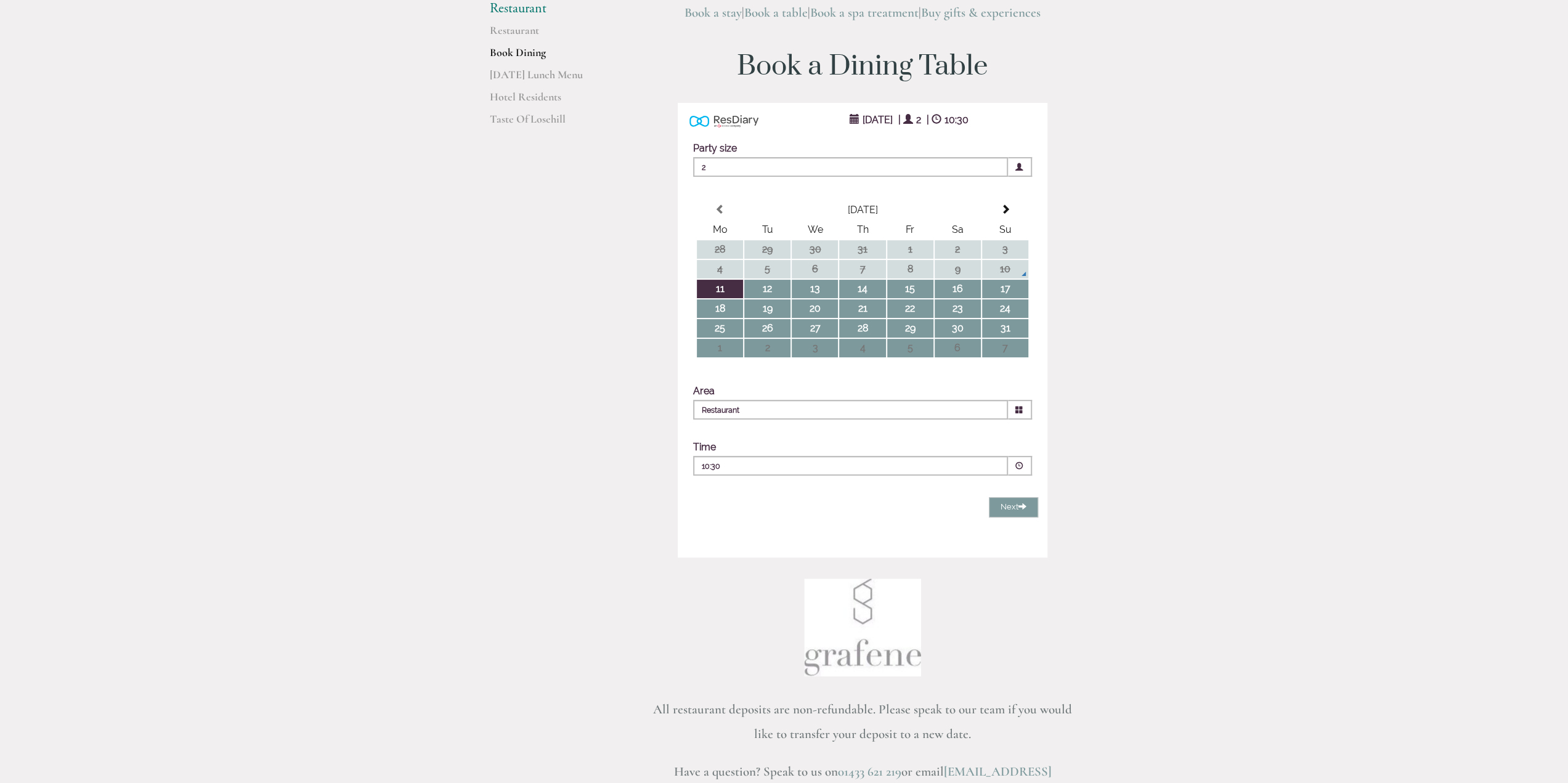
click at [755, 462] on p "10:30" at bounding box center [813, 466] width 223 height 11
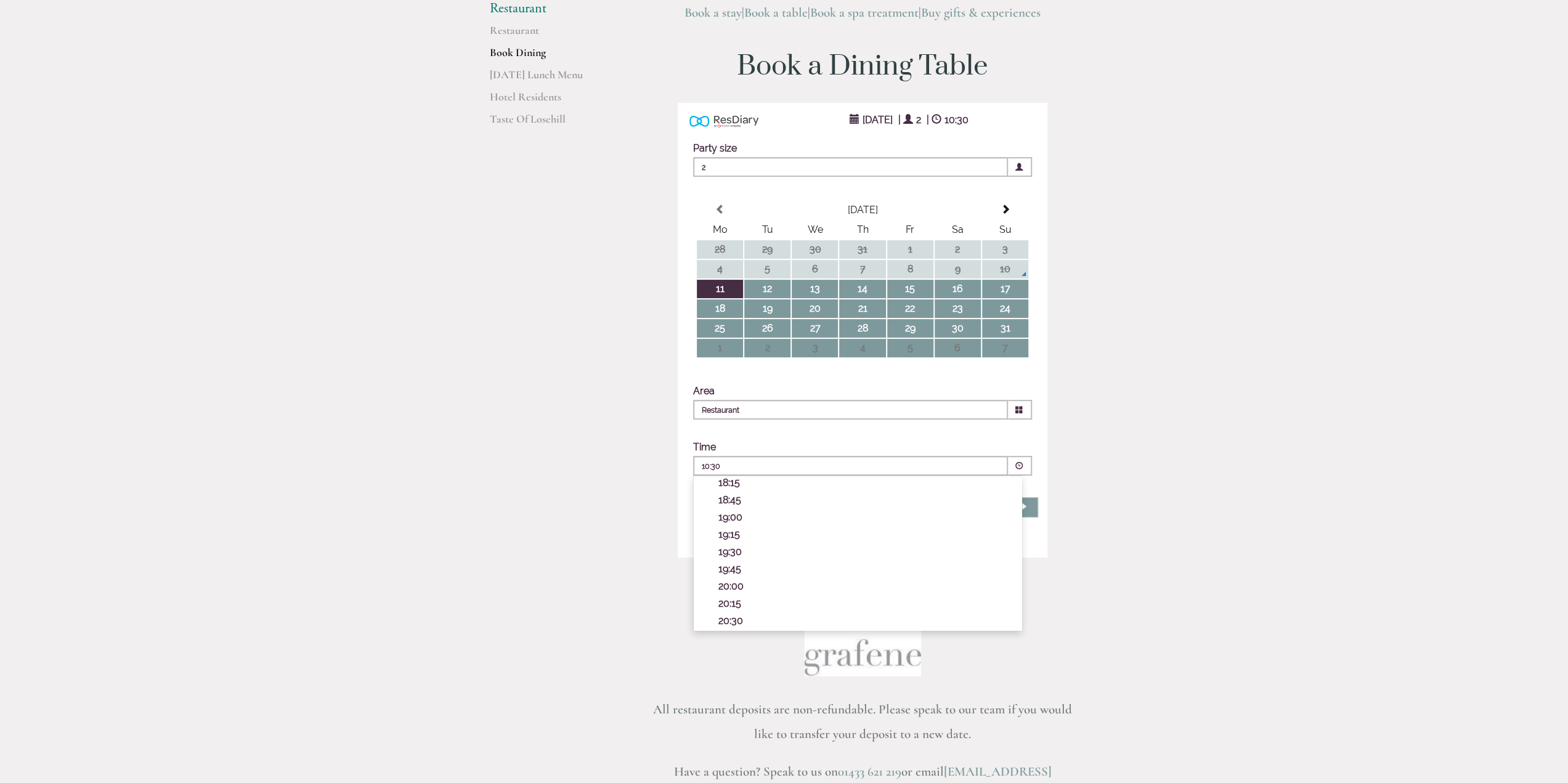
scroll to position [434, 0]
click at [737, 586] on p "20:00" at bounding box center [863, 586] width 291 height 12
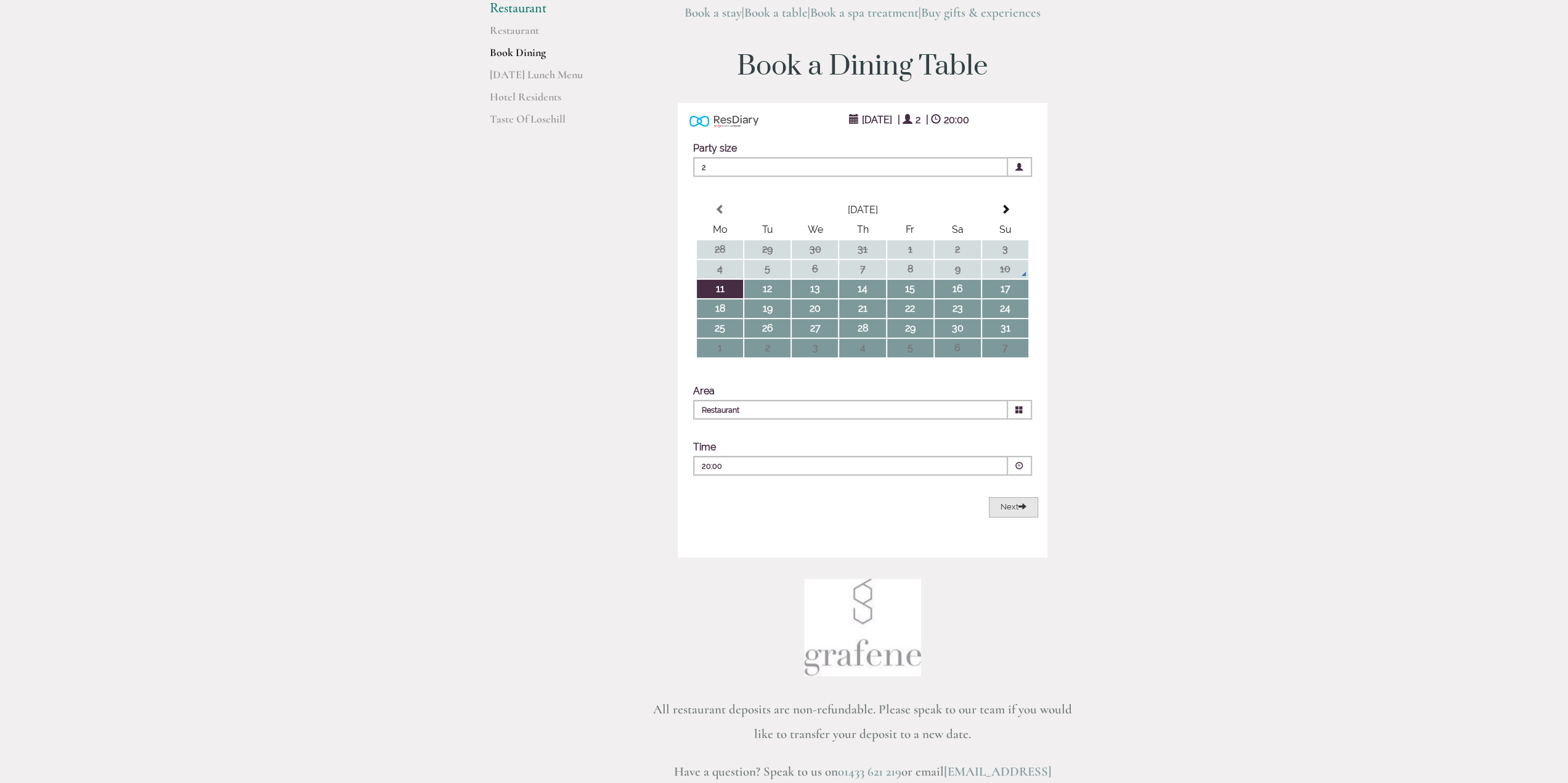
click at [1016, 507] on span "Next" at bounding box center [1014, 507] width 26 height 9
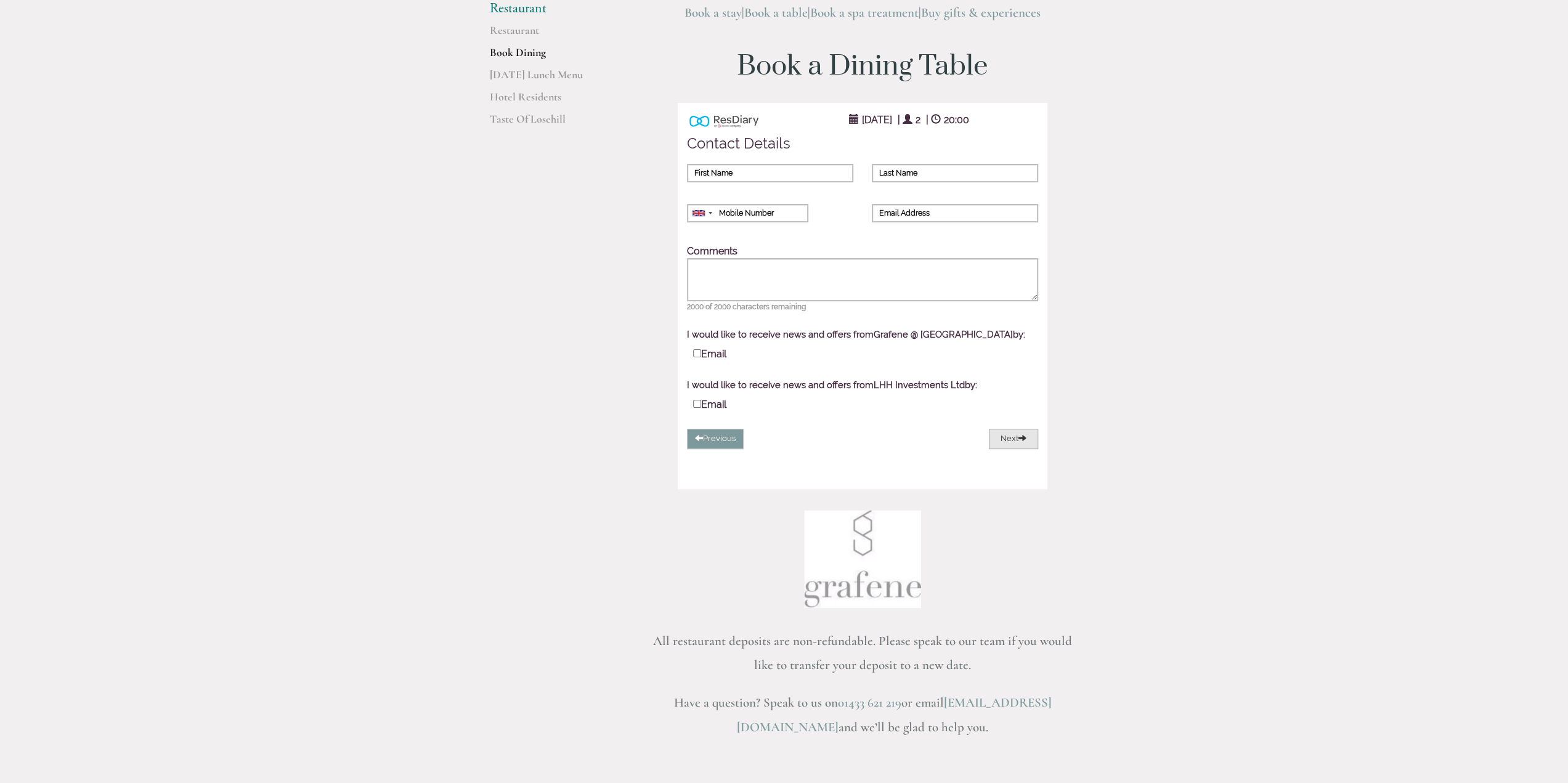
click at [1015, 439] on button "Next" at bounding box center [1013, 439] width 49 height 20
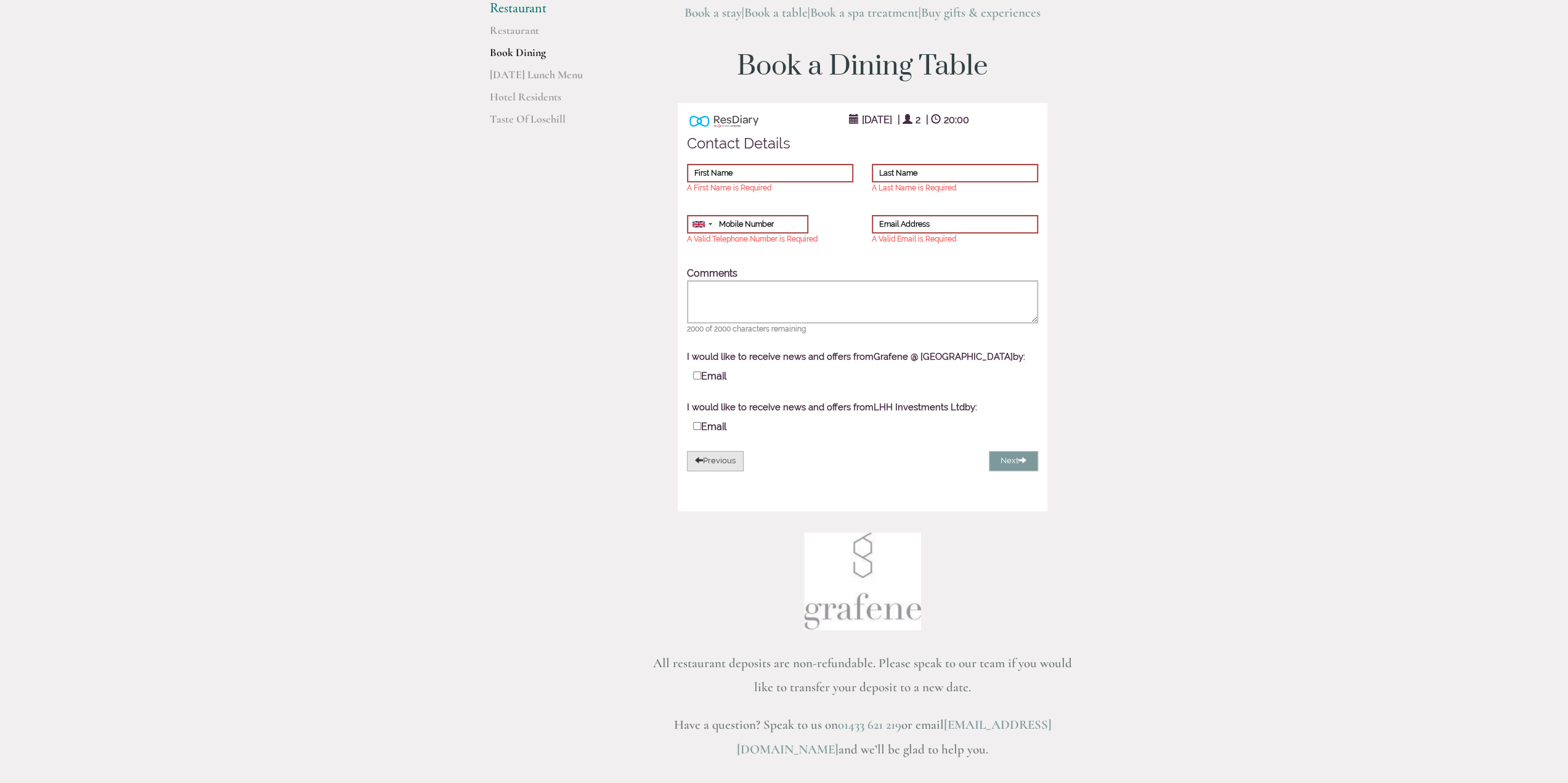
click at [714, 462] on button "Previous" at bounding box center [715, 461] width 57 height 20
